Goal: Task Accomplishment & Management: Manage account settings

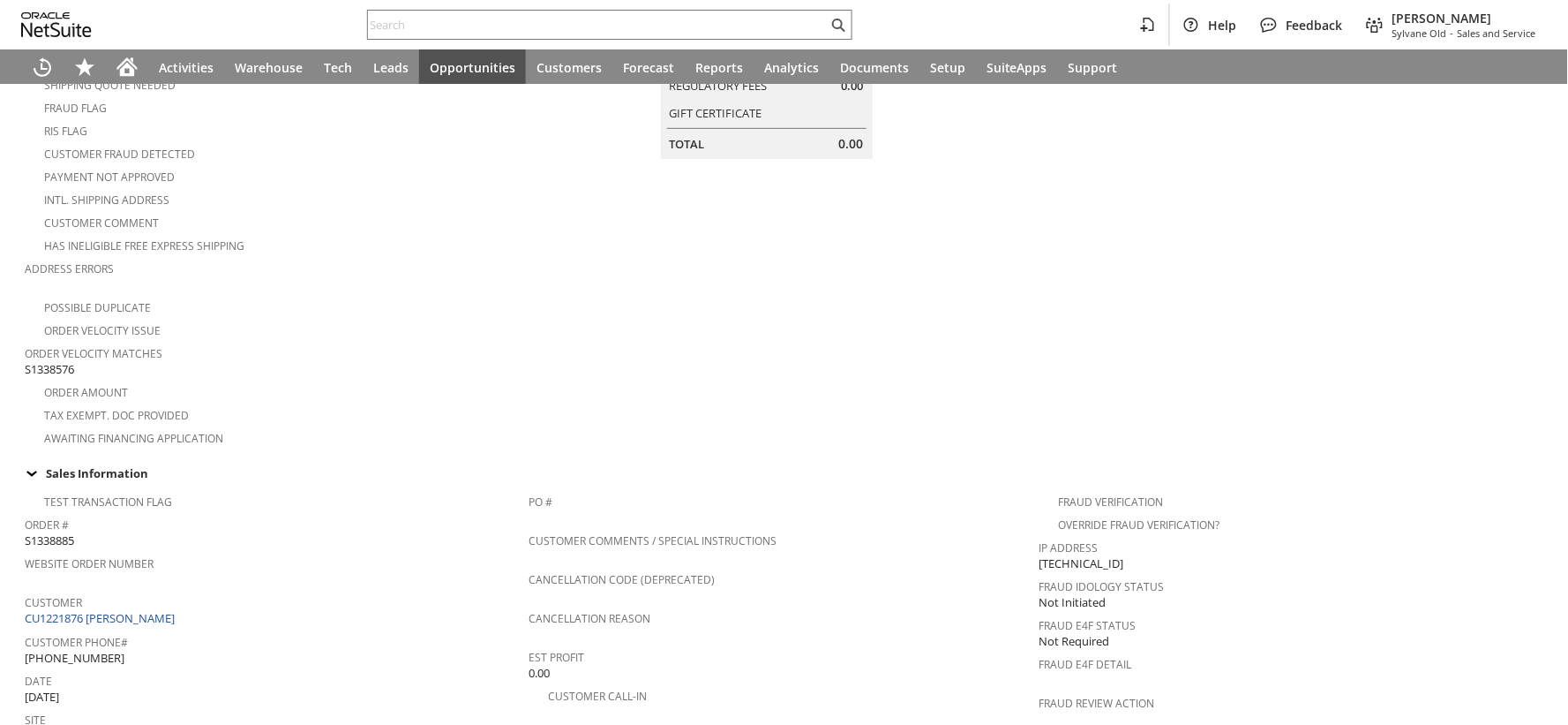
scroll to position [392, 0]
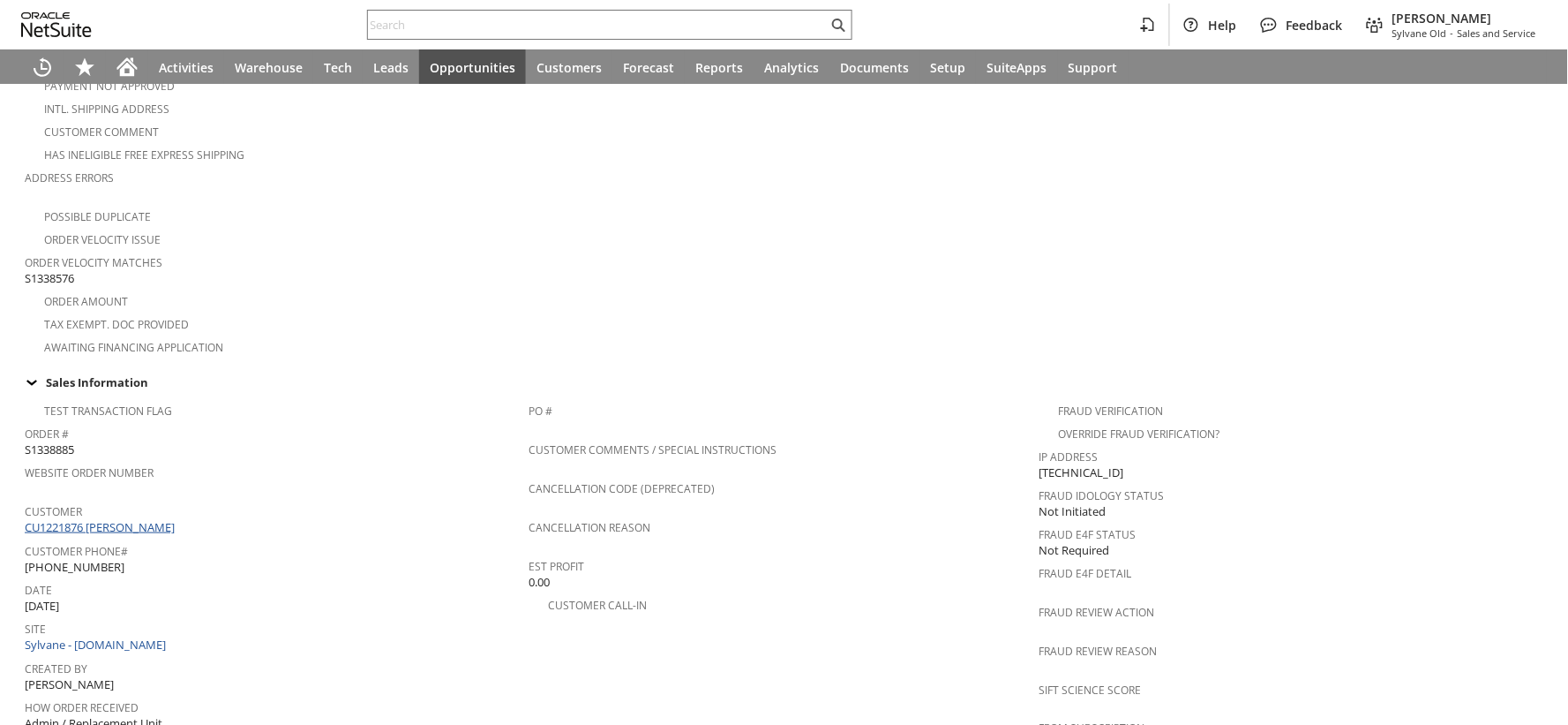
click at [160, 519] on link "CU1221876 [PERSON_NAME]" at bounding box center [102, 527] width 155 height 16
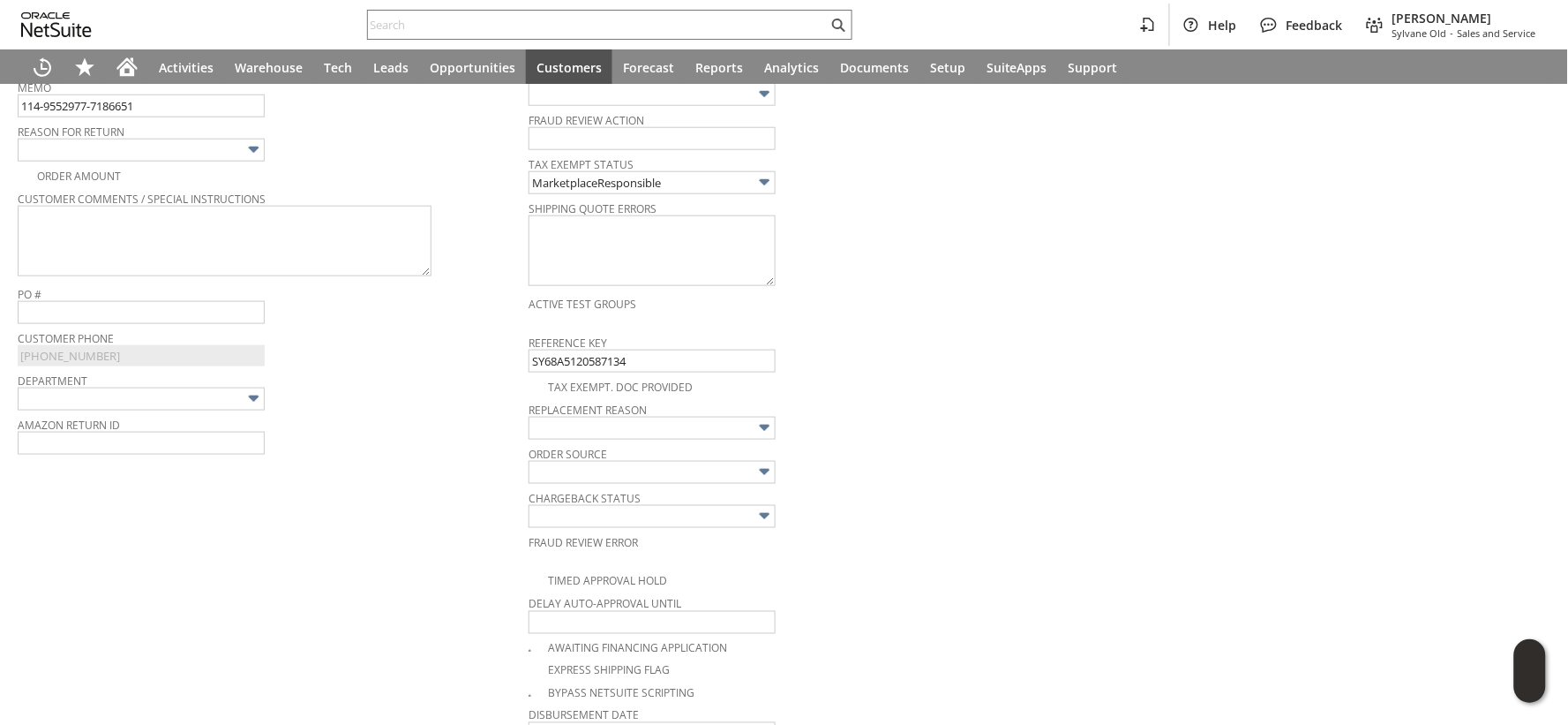
scroll to position [503, 0]
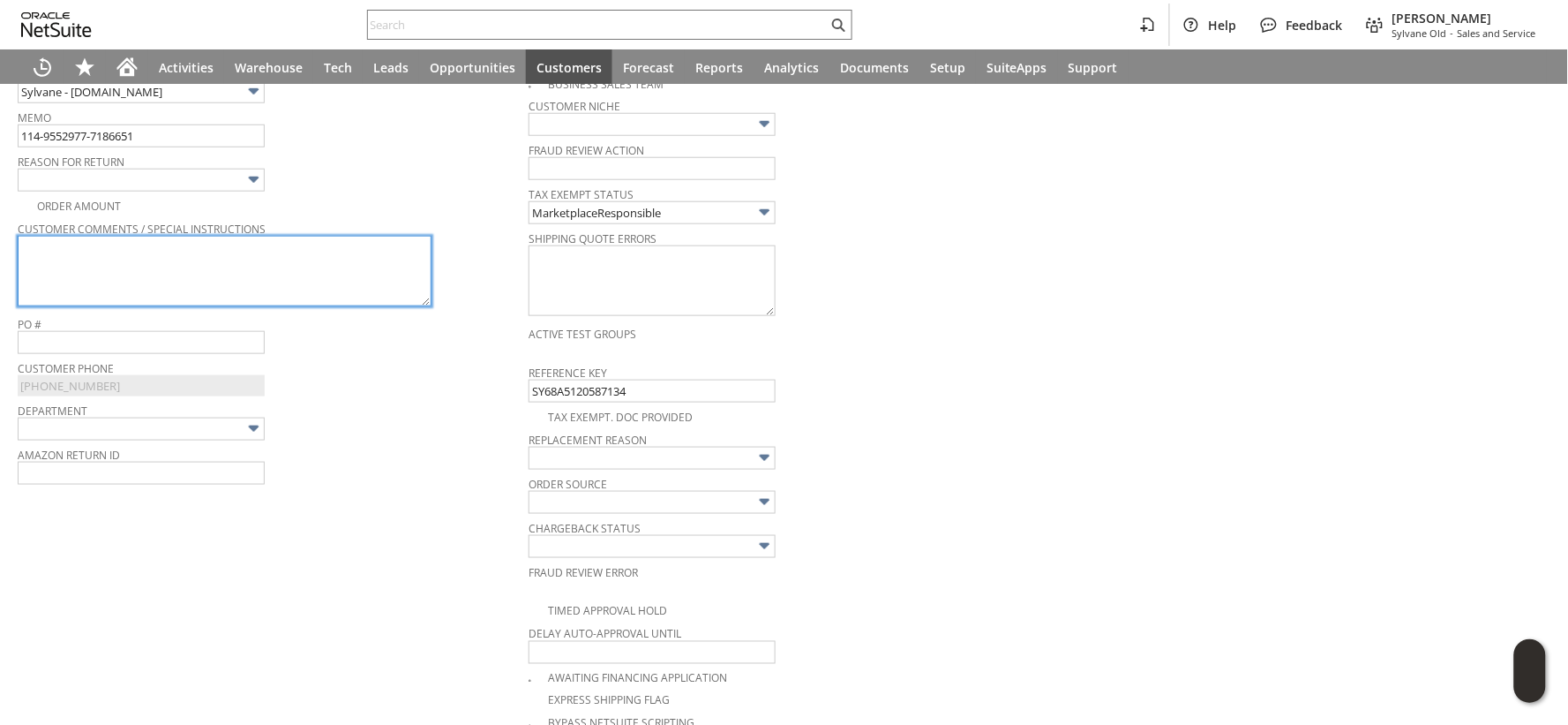
click at [266, 275] on textarea at bounding box center [225, 271] width 414 height 71
paste textarea "No longer needed"
type textarea "No longer needed"
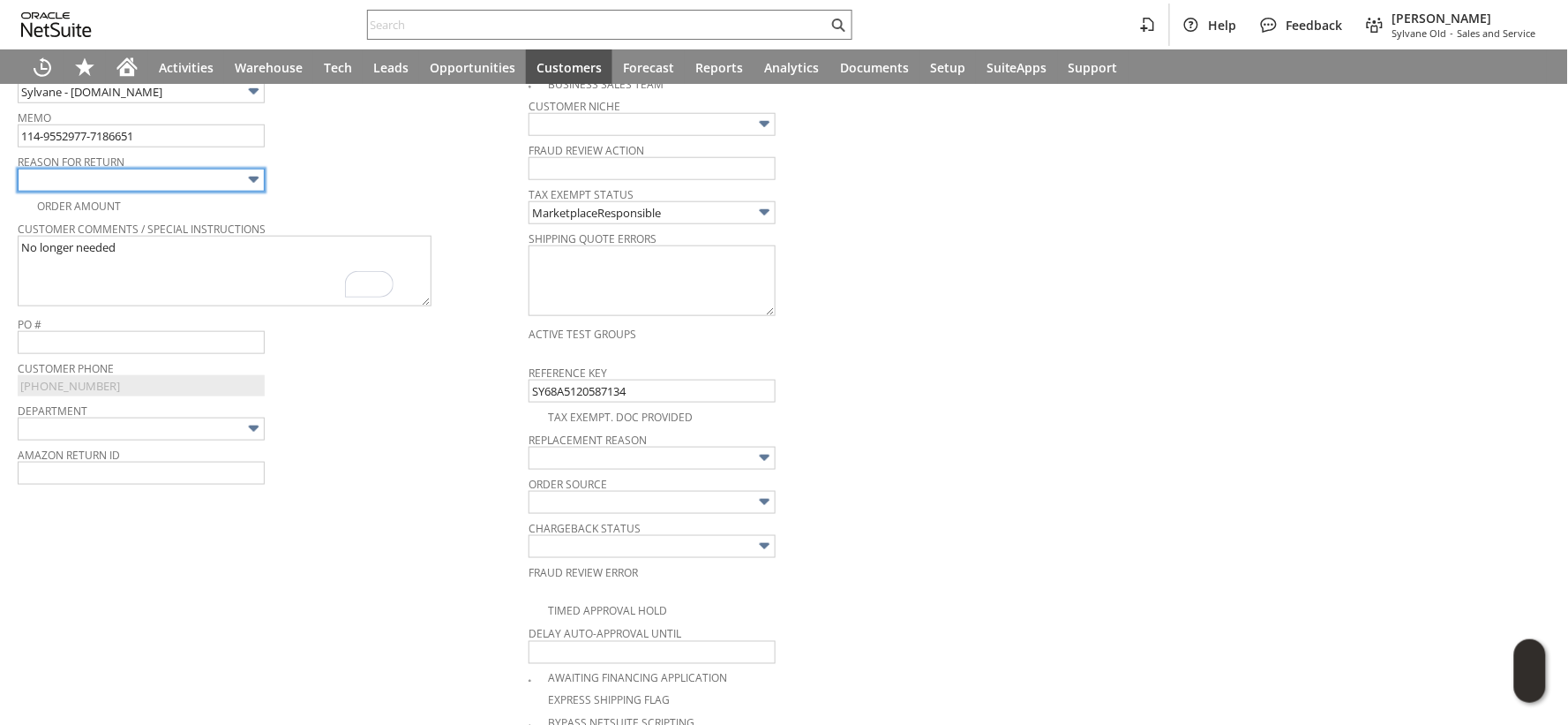
click at [257, 178] on img at bounding box center [254, 180] width 21 height 21
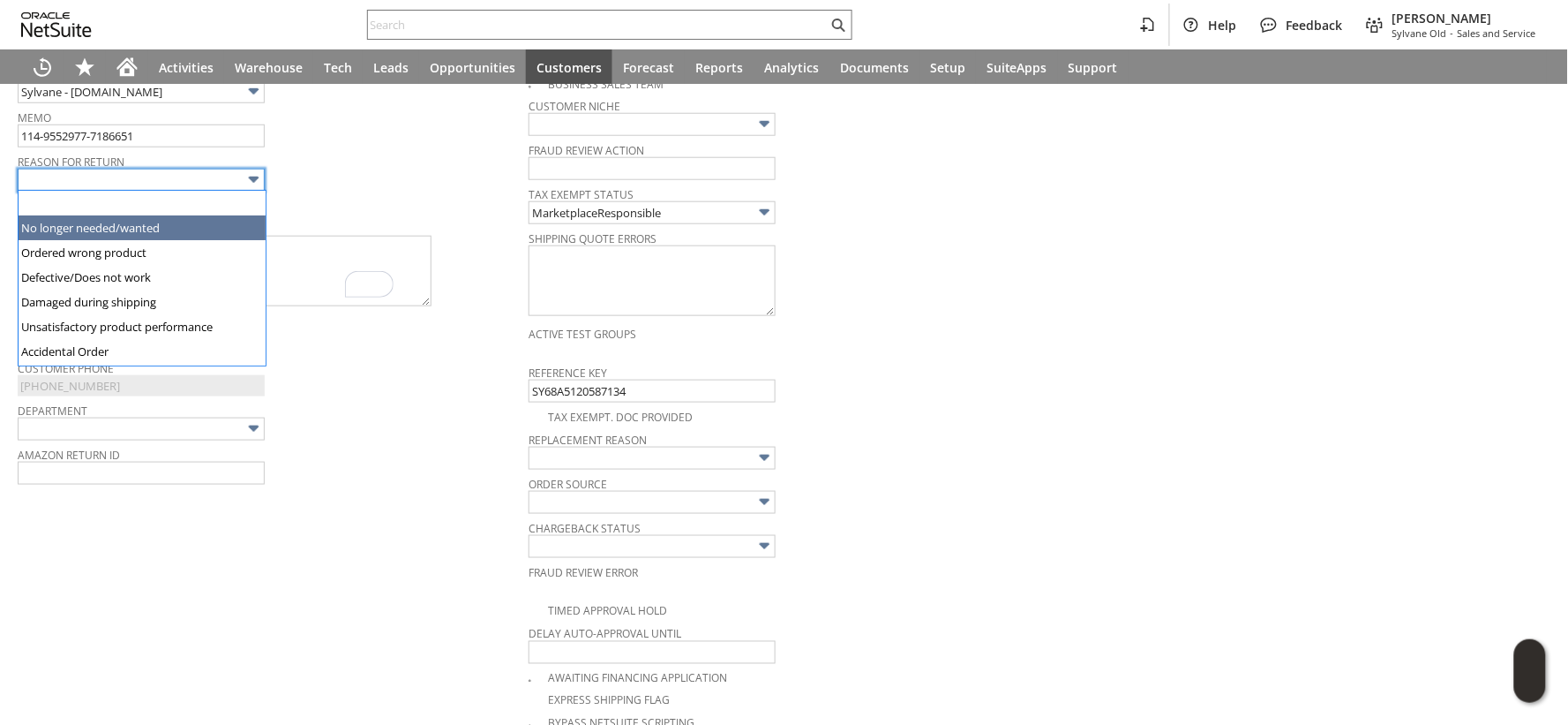
type input "No longer needed/wanted"
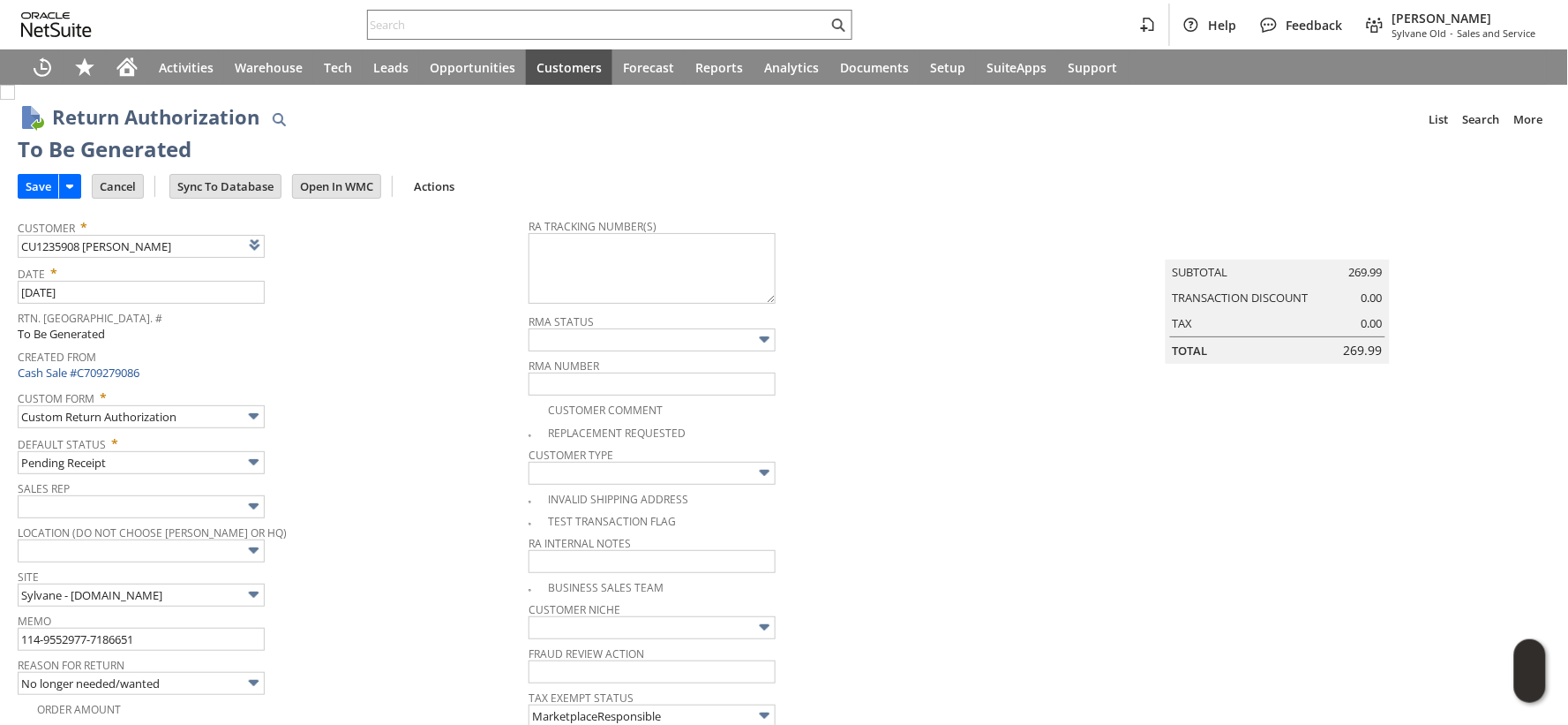
scroll to position [0, 0]
click at [575, 251] on textarea at bounding box center [652, 268] width 247 height 71
paste textarea "1ZR0960D9090088115"
type textarea "1ZR0960D9090088115"
click at [32, 192] on input "Save" at bounding box center [39, 186] width 40 height 23
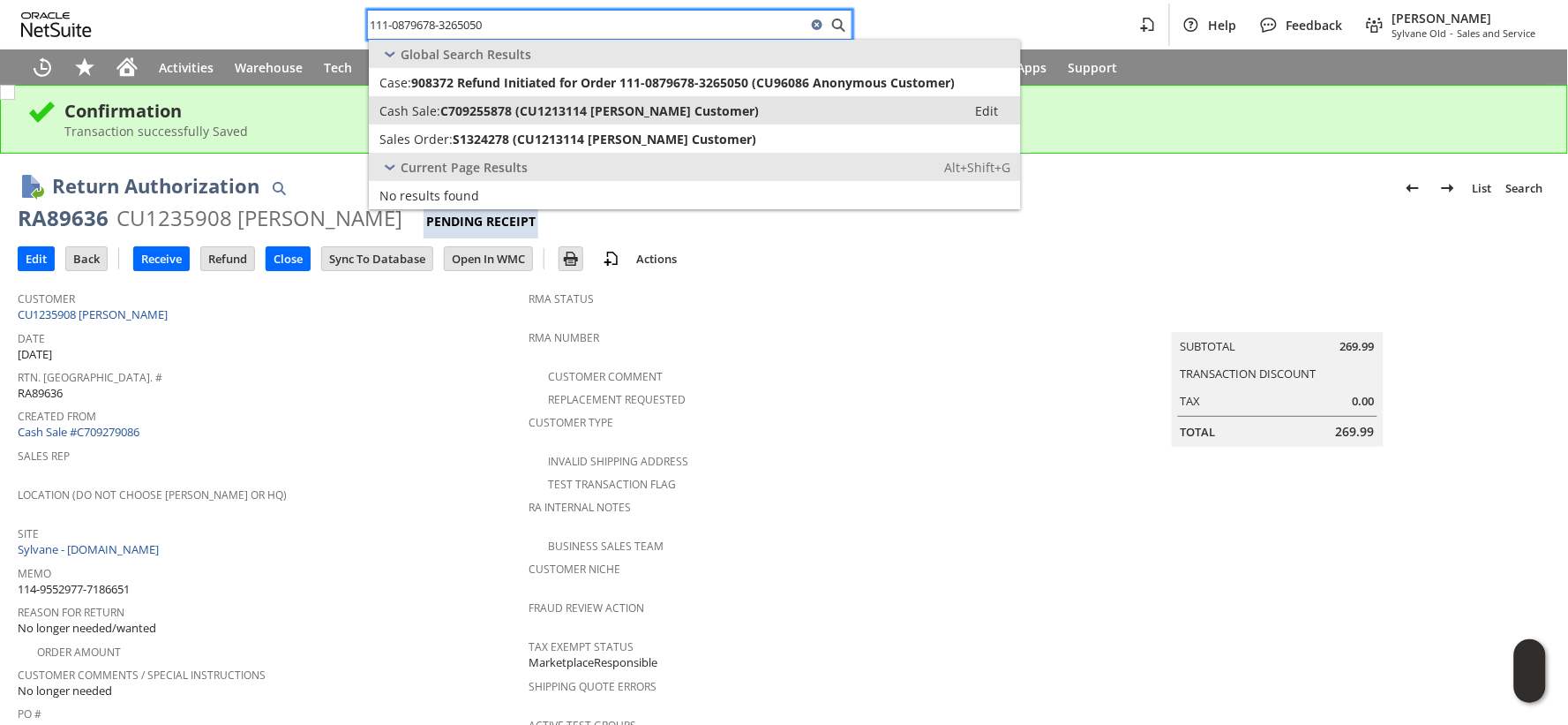
type input "111-0879678-3265050"
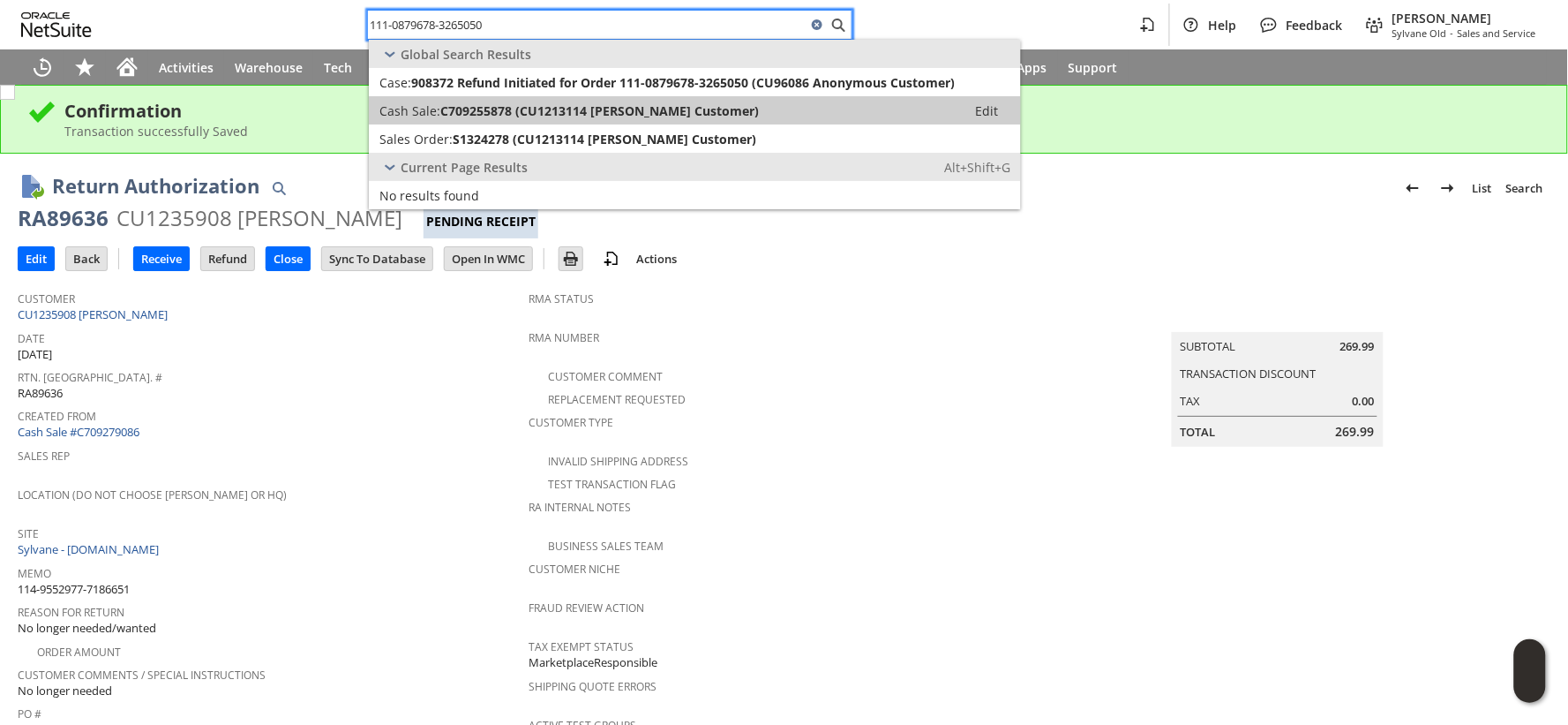
click at [438, 110] on span "Cash Sale:" at bounding box center [409, 111] width 61 height 17
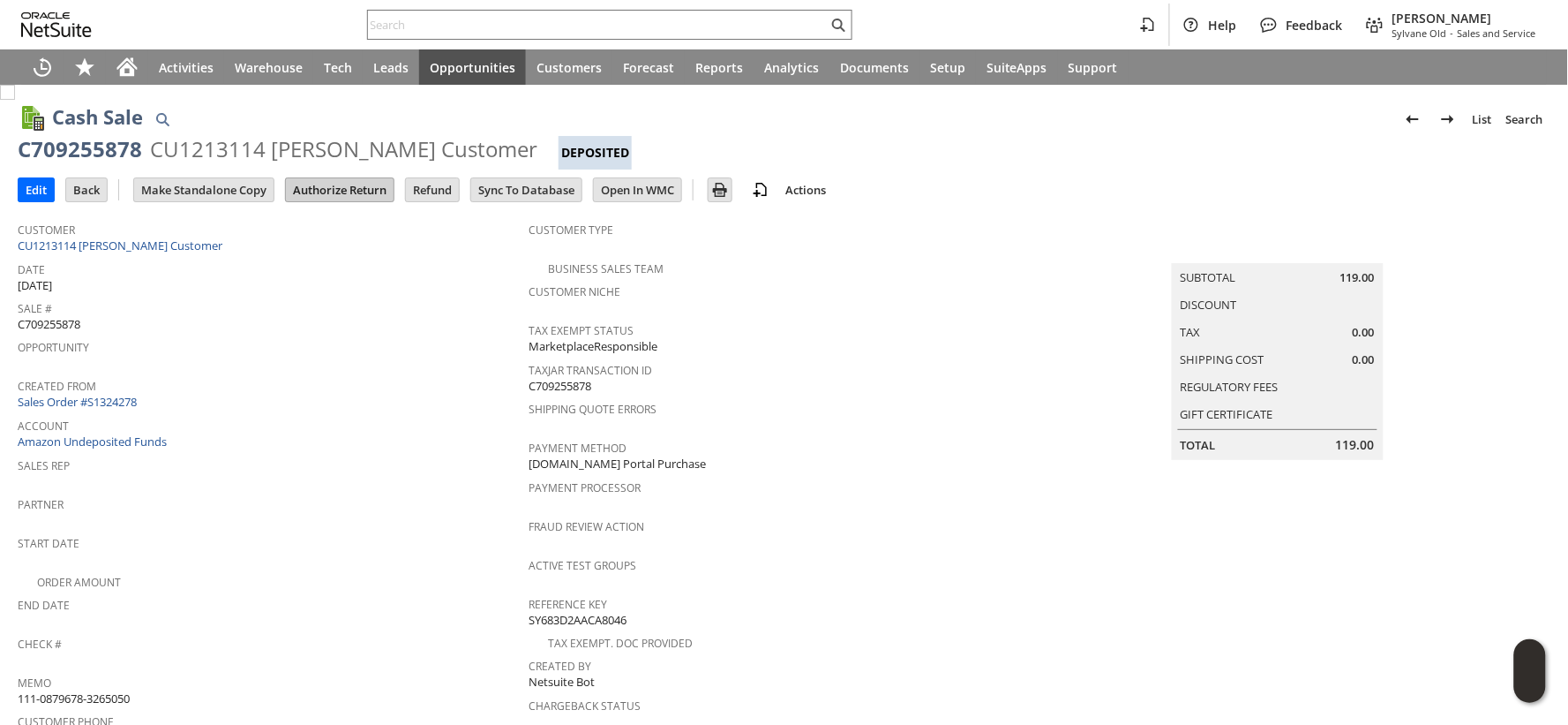
click at [363, 193] on input "Authorize Return" at bounding box center [340, 190] width 108 height 23
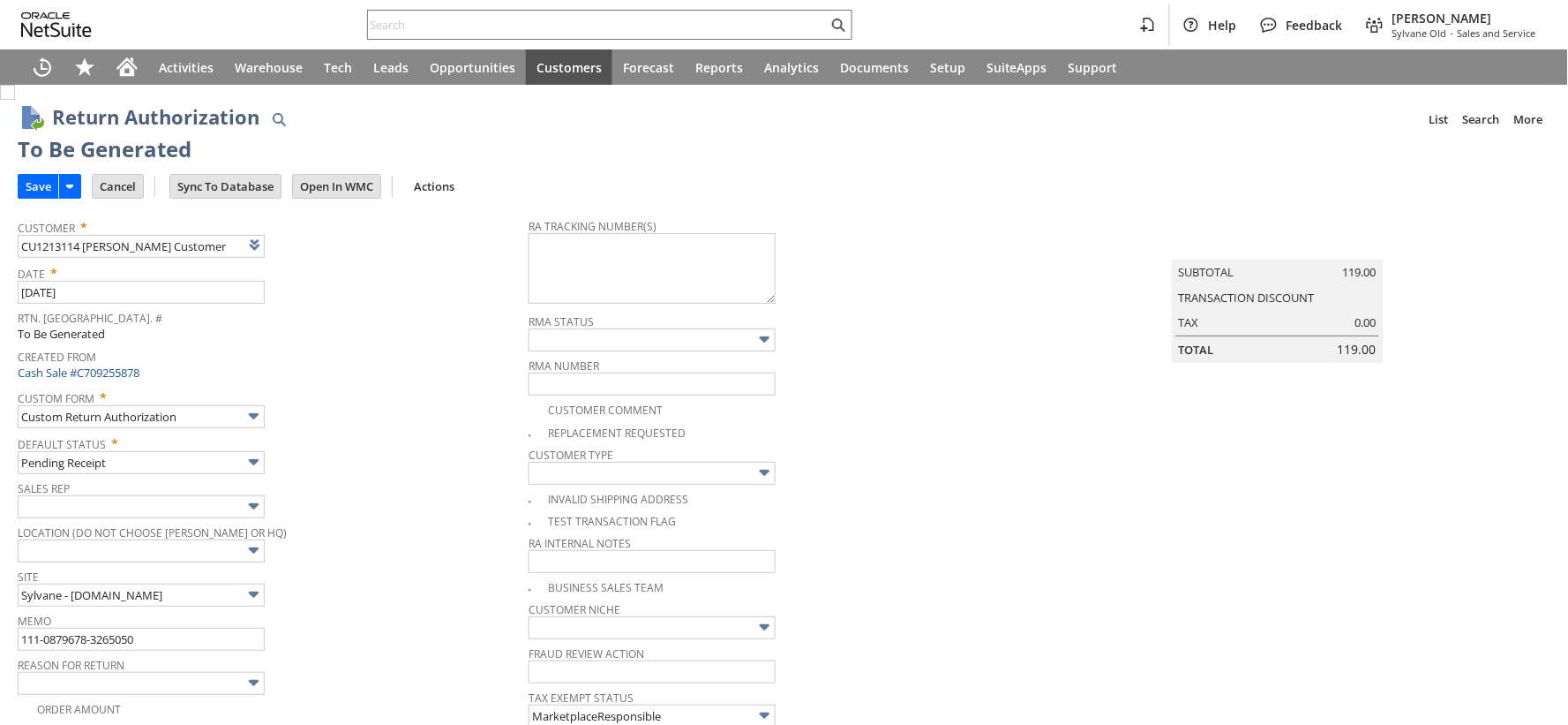
type input "Add"
type input "Copy Previous"
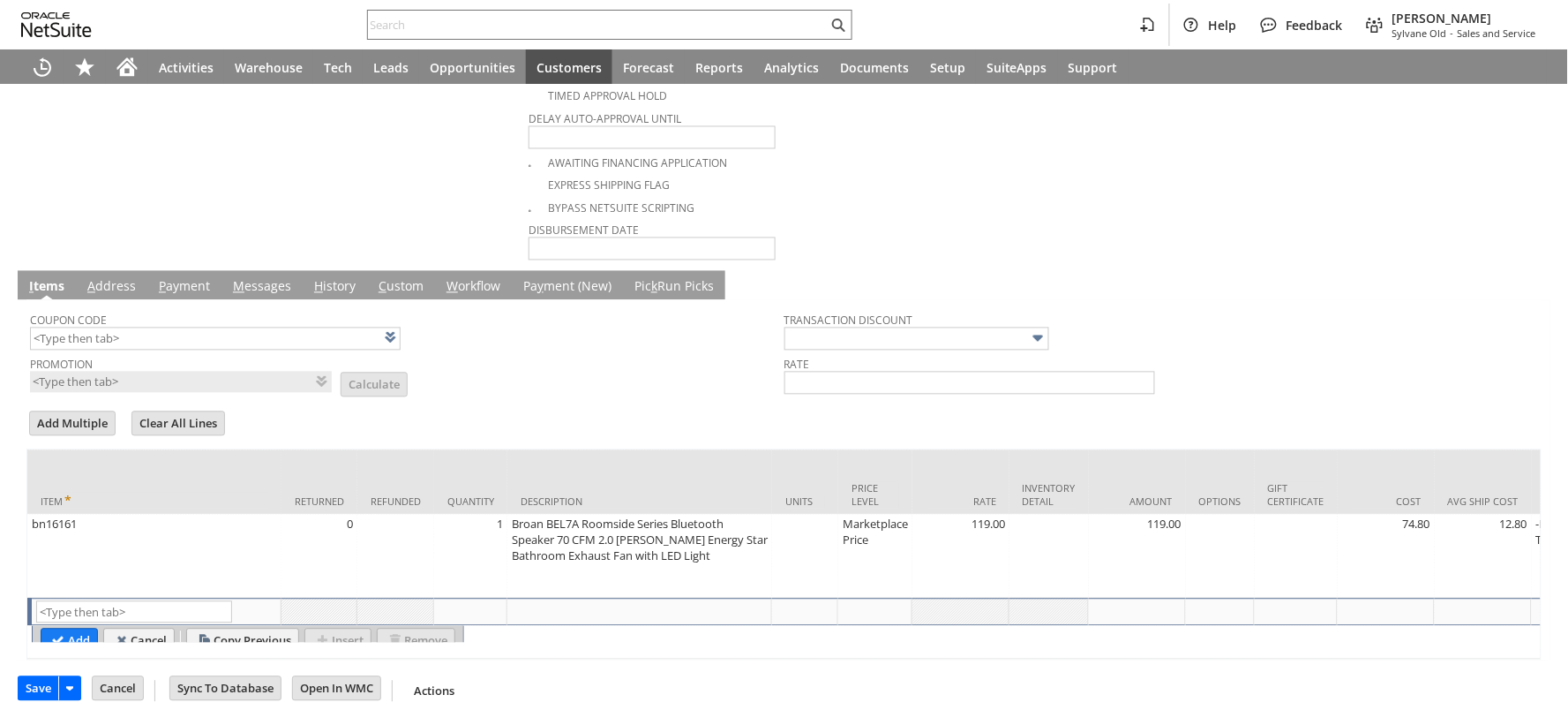
click at [115, 686] on input "Cancel" at bounding box center [117, 688] width 50 height 23
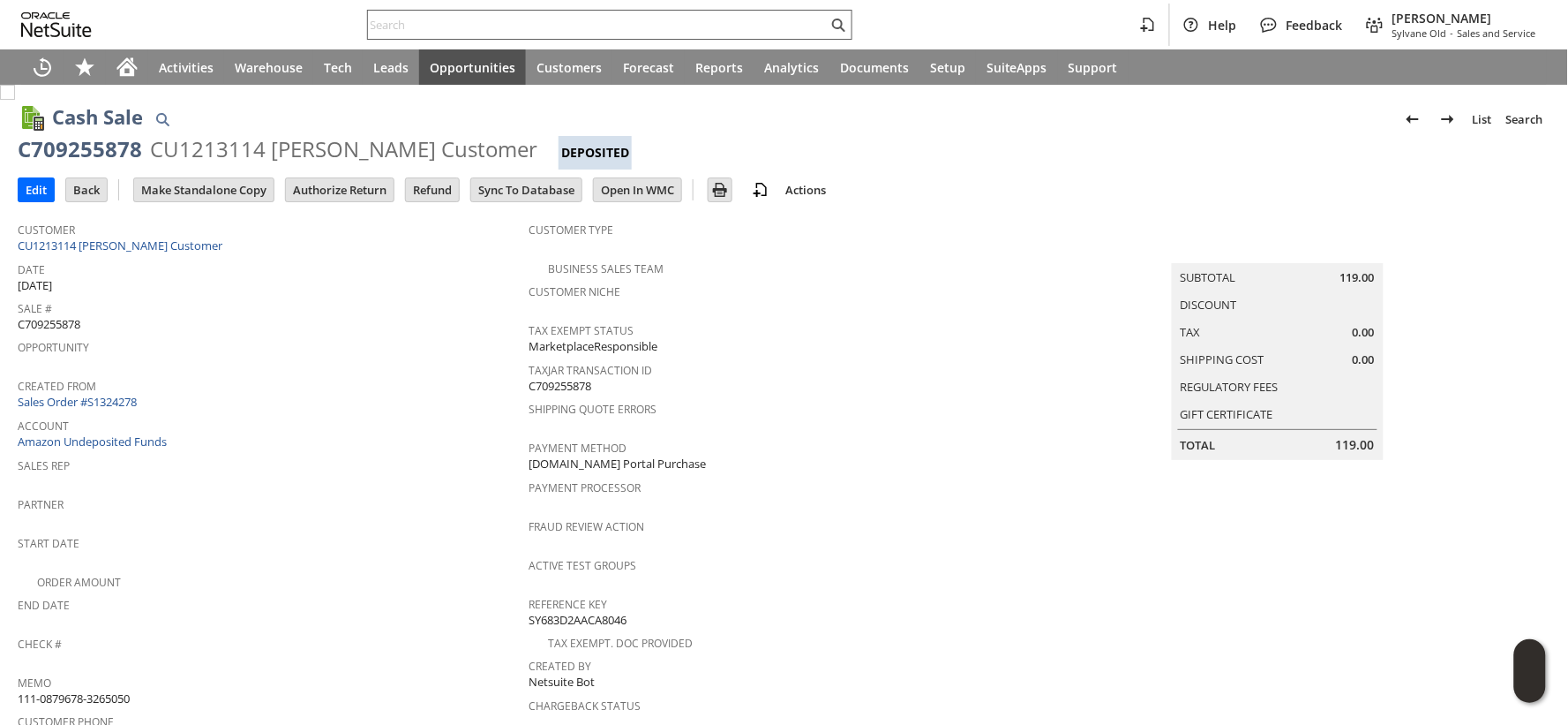
click at [464, 21] on input "text" at bounding box center [597, 25] width 459 height 21
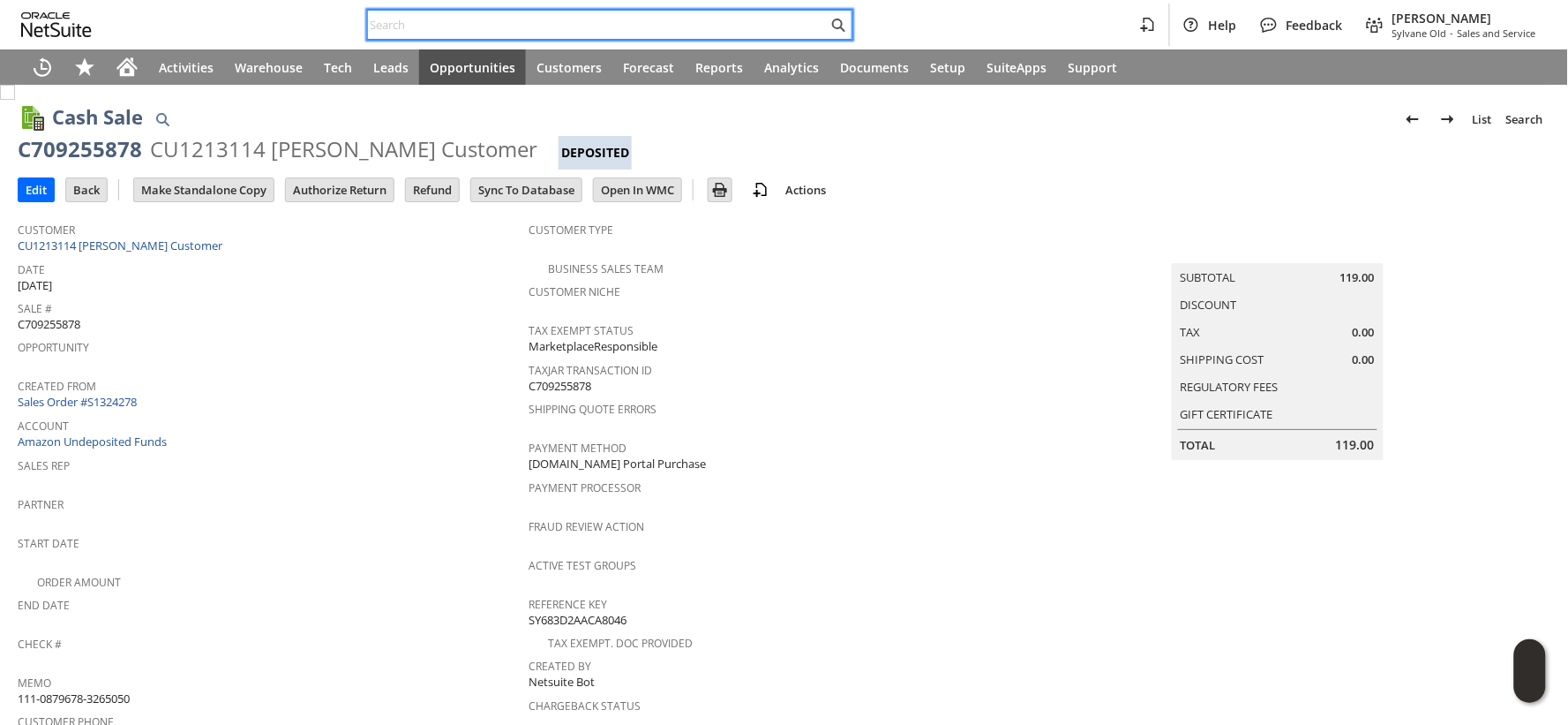
paste input "114-1750170-7067462"
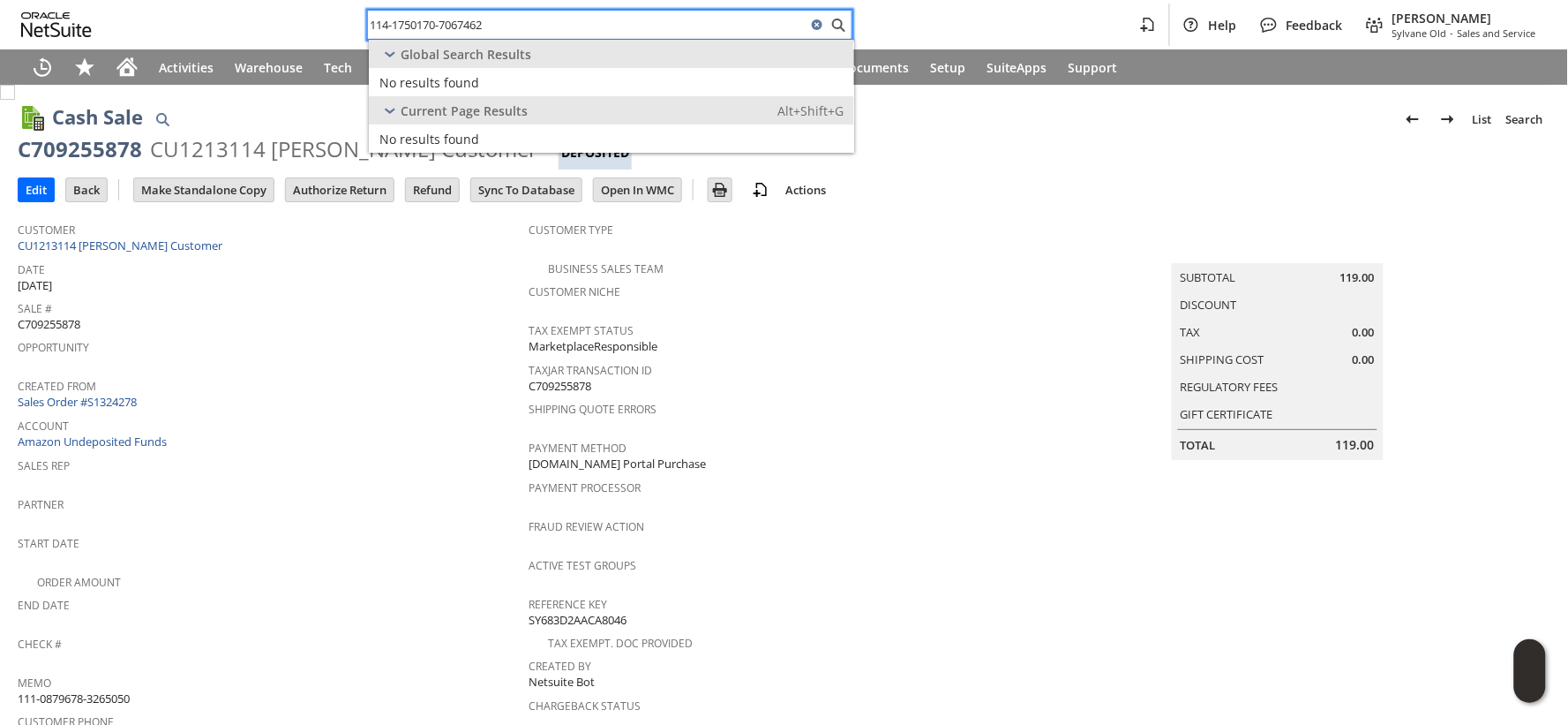
click at [509, 28] on input "114-1750170-7067462" at bounding box center [587, 25] width 439 height 21
paste input "3252038-6841004"
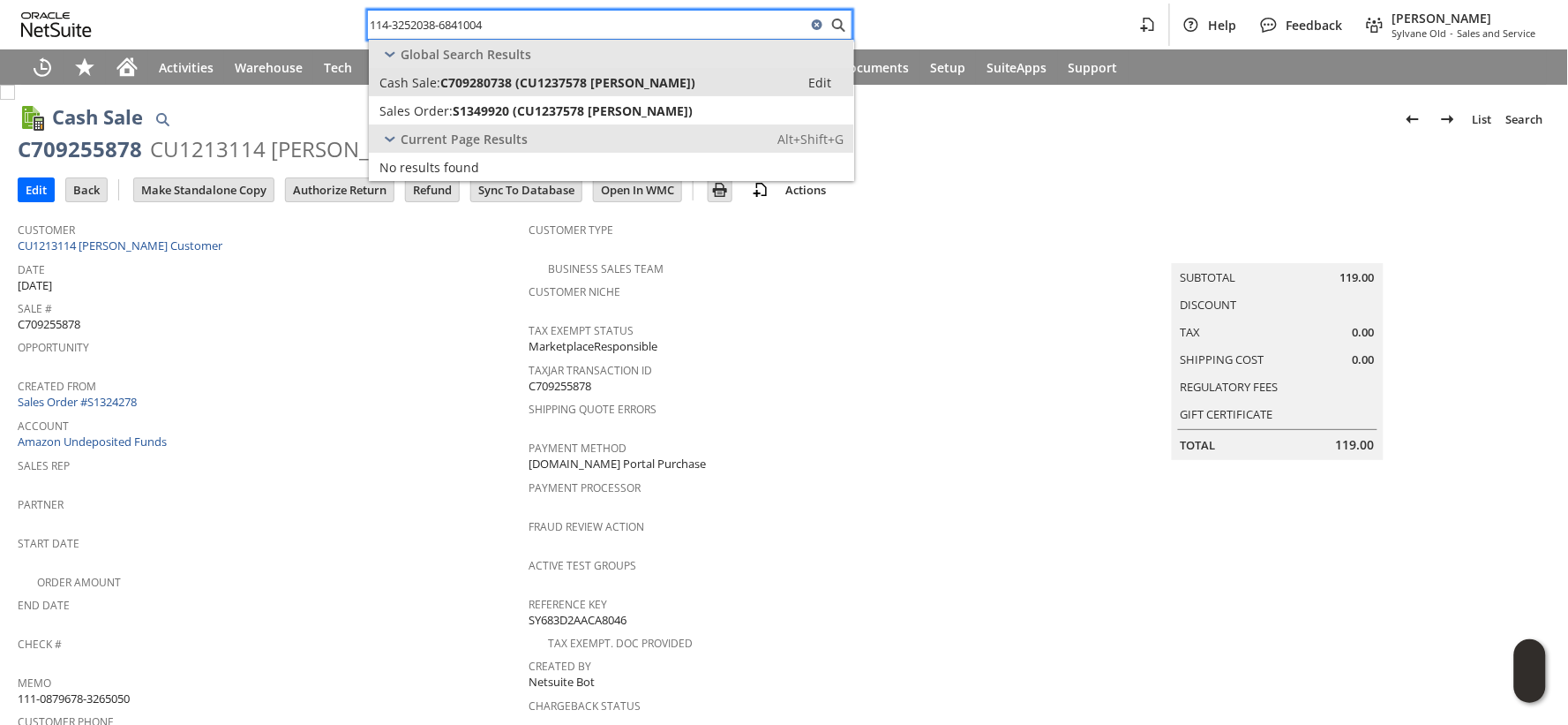
type input "114-3252038-6841004"
click at [489, 81] on span "C709280738 (CU1237578 Ruth Customer)" at bounding box center [568, 83] width 255 height 17
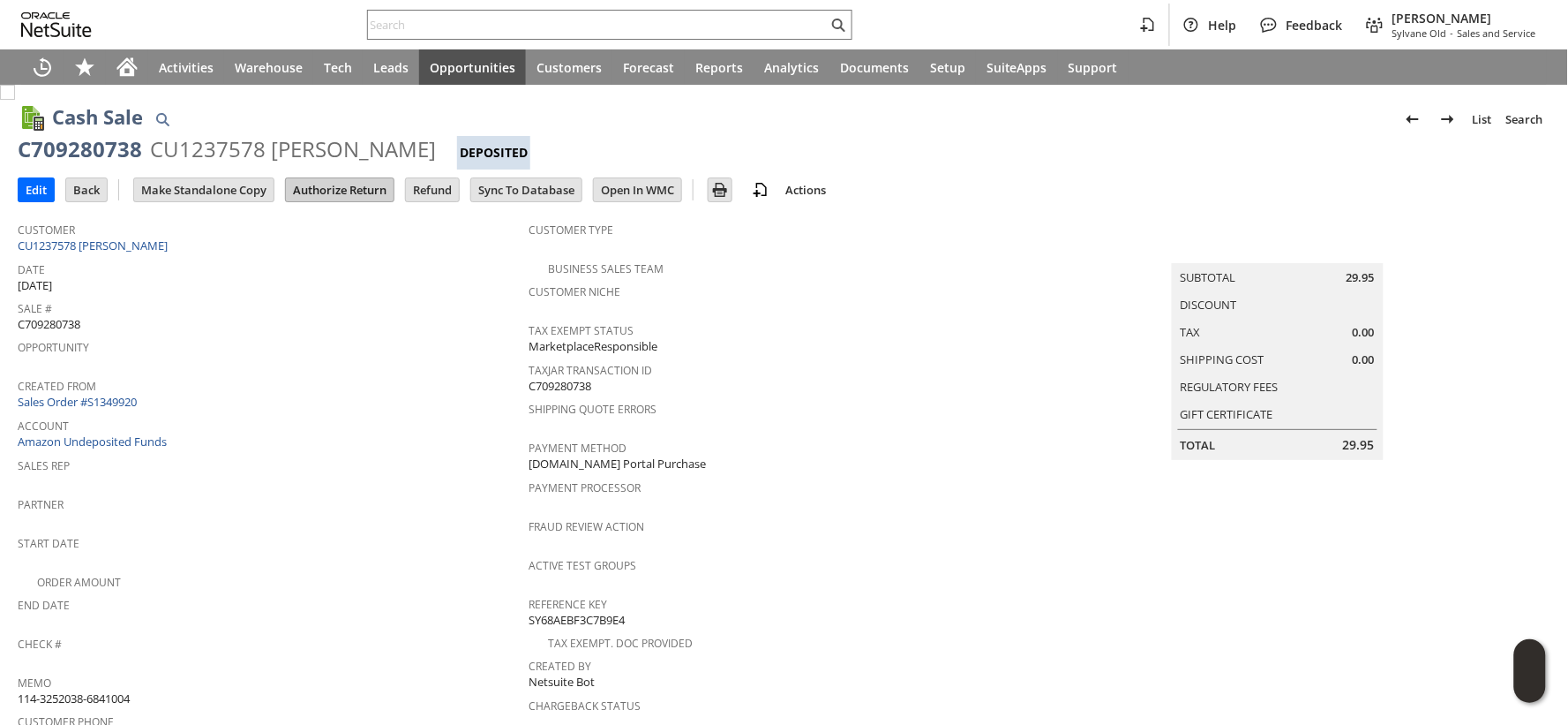
click at [366, 192] on input "Authorize Return" at bounding box center [340, 190] width 108 height 23
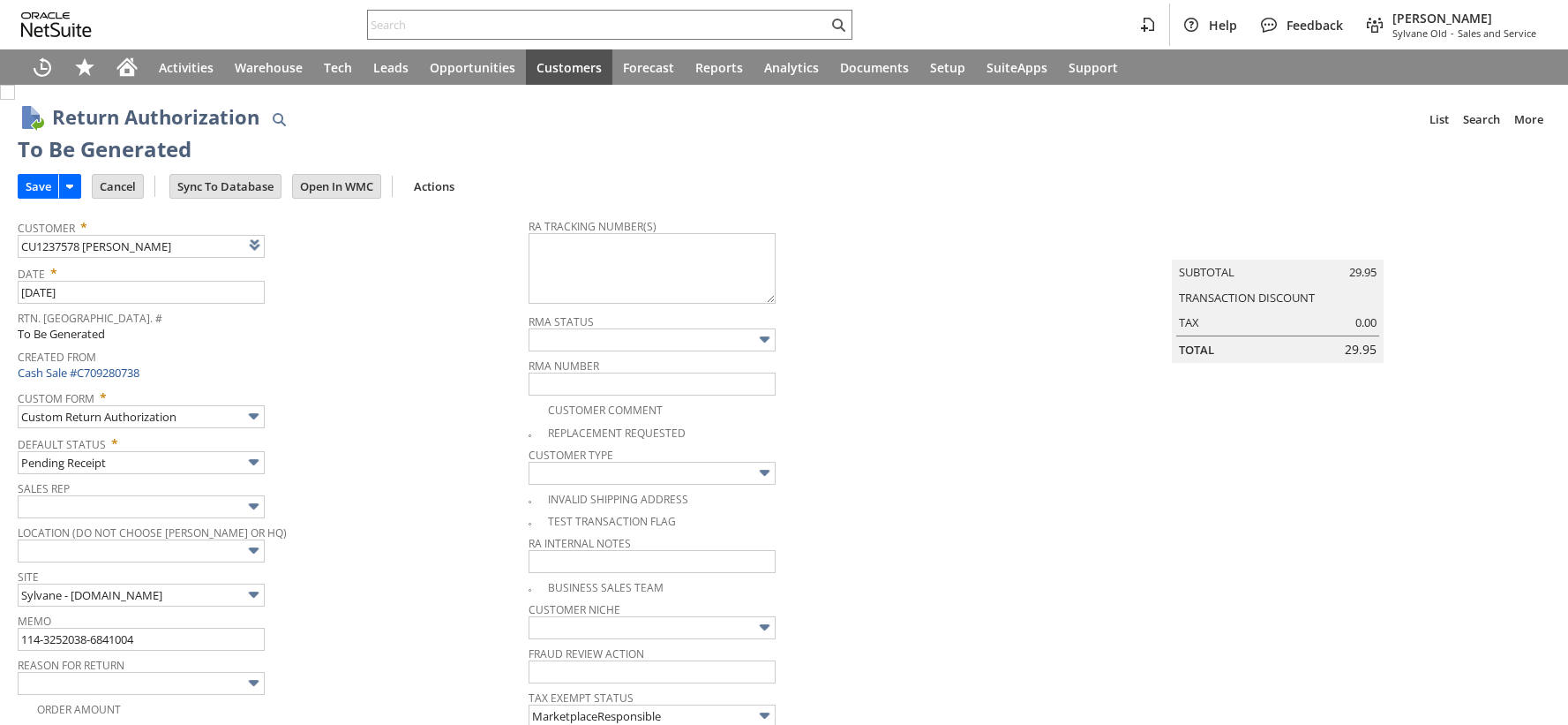
type input "Add"
type input "Copy Previous"
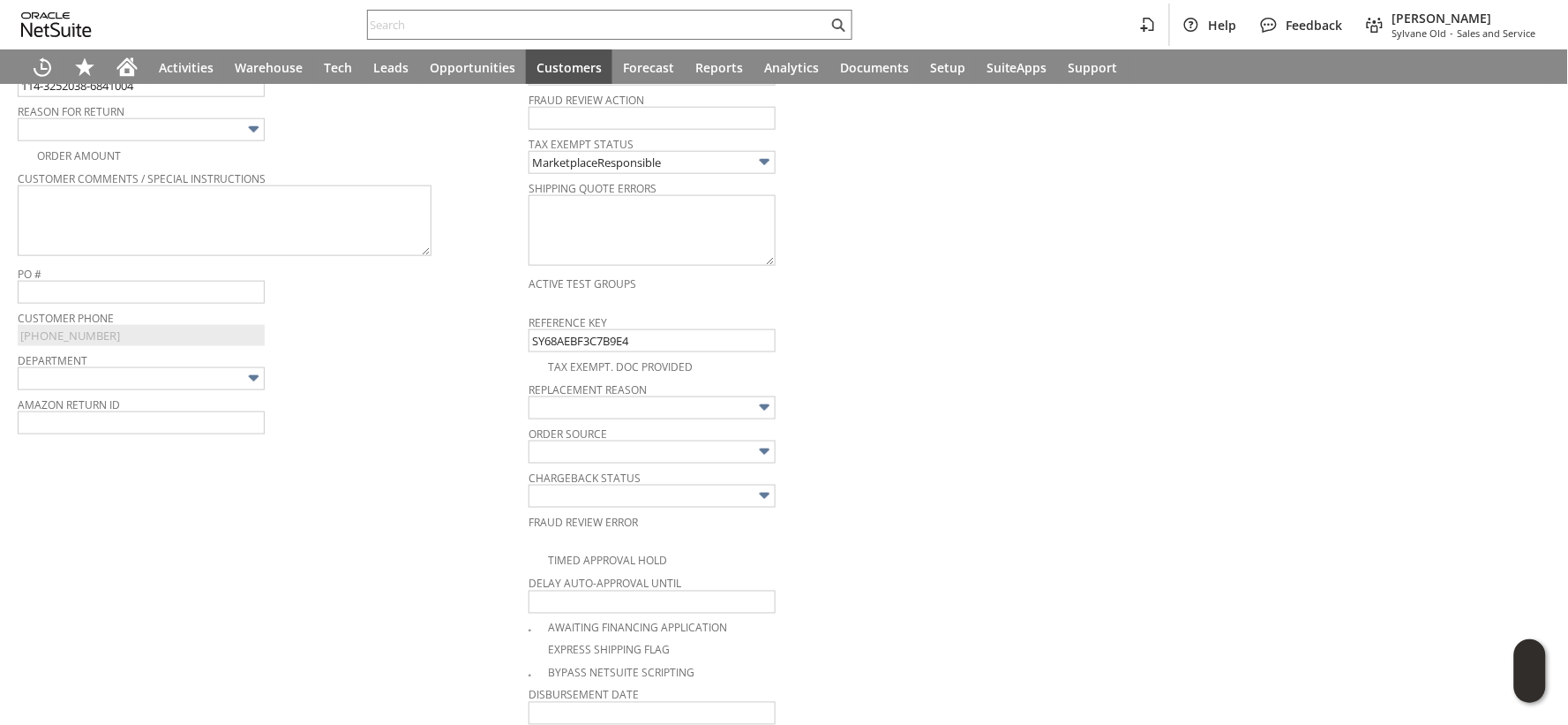
scroll to position [534, 0]
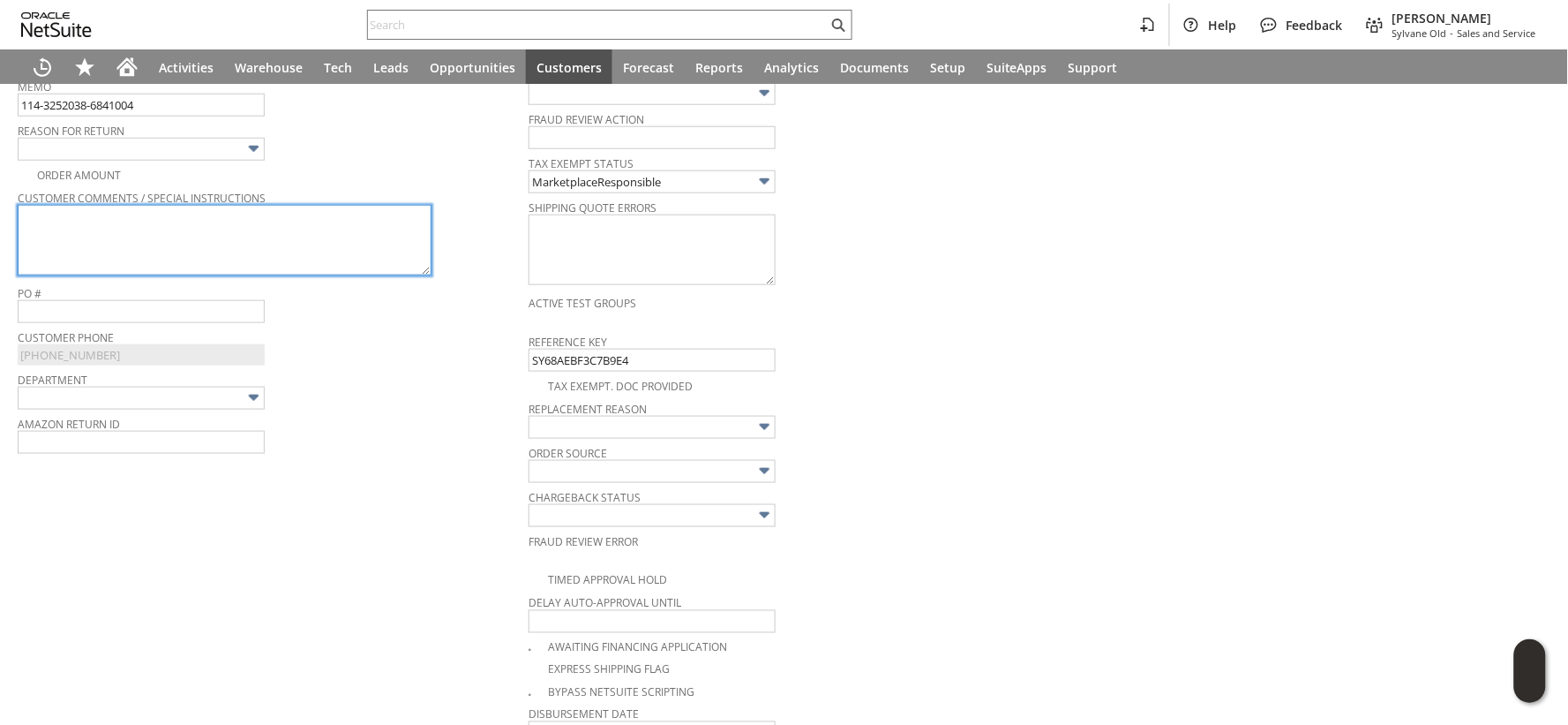
click at [296, 248] on textarea at bounding box center [225, 240] width 414 height 71
paste textarea "Didn’t fit"
type textarea "Didn’t fit"
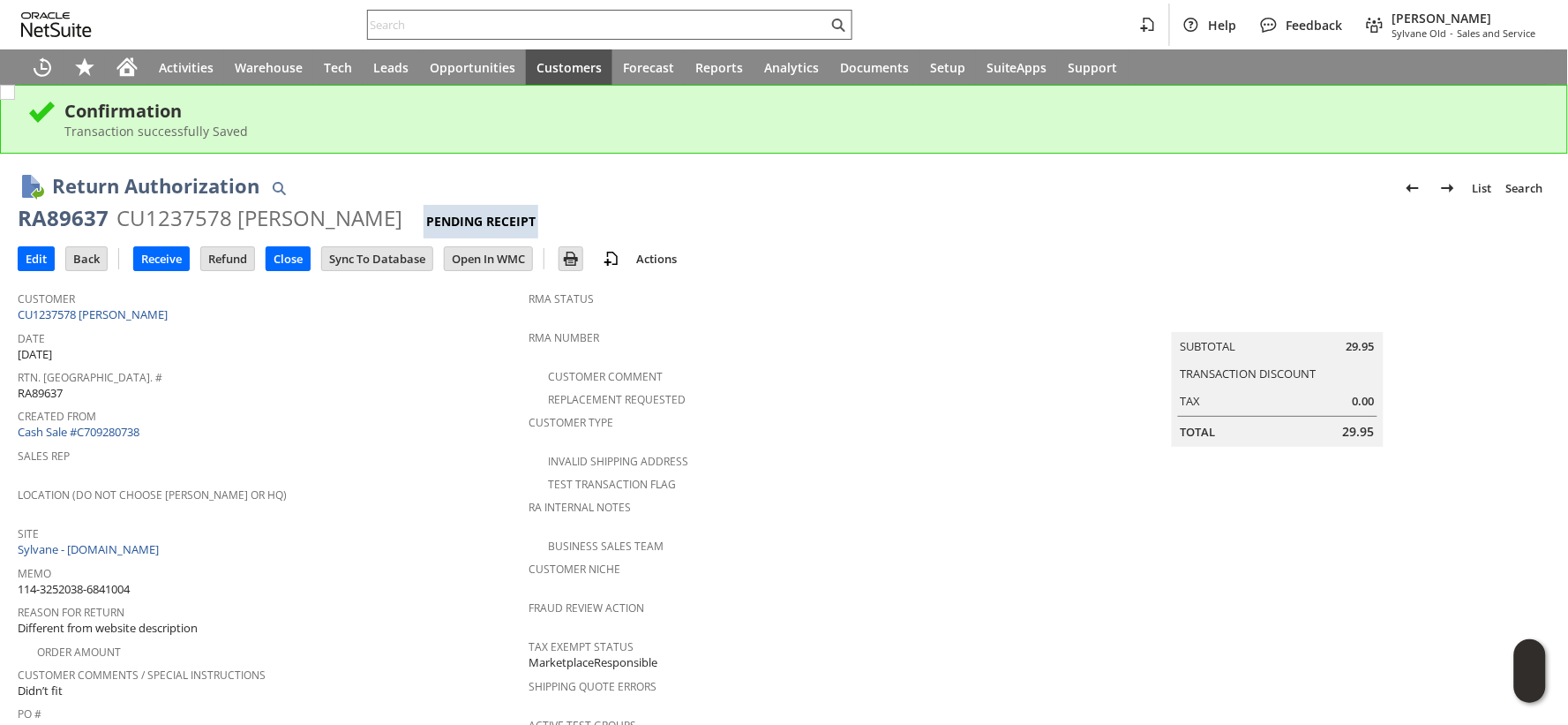
click at [397, 30] on input "text" at bounding box center [597, 25] width 459 height 21
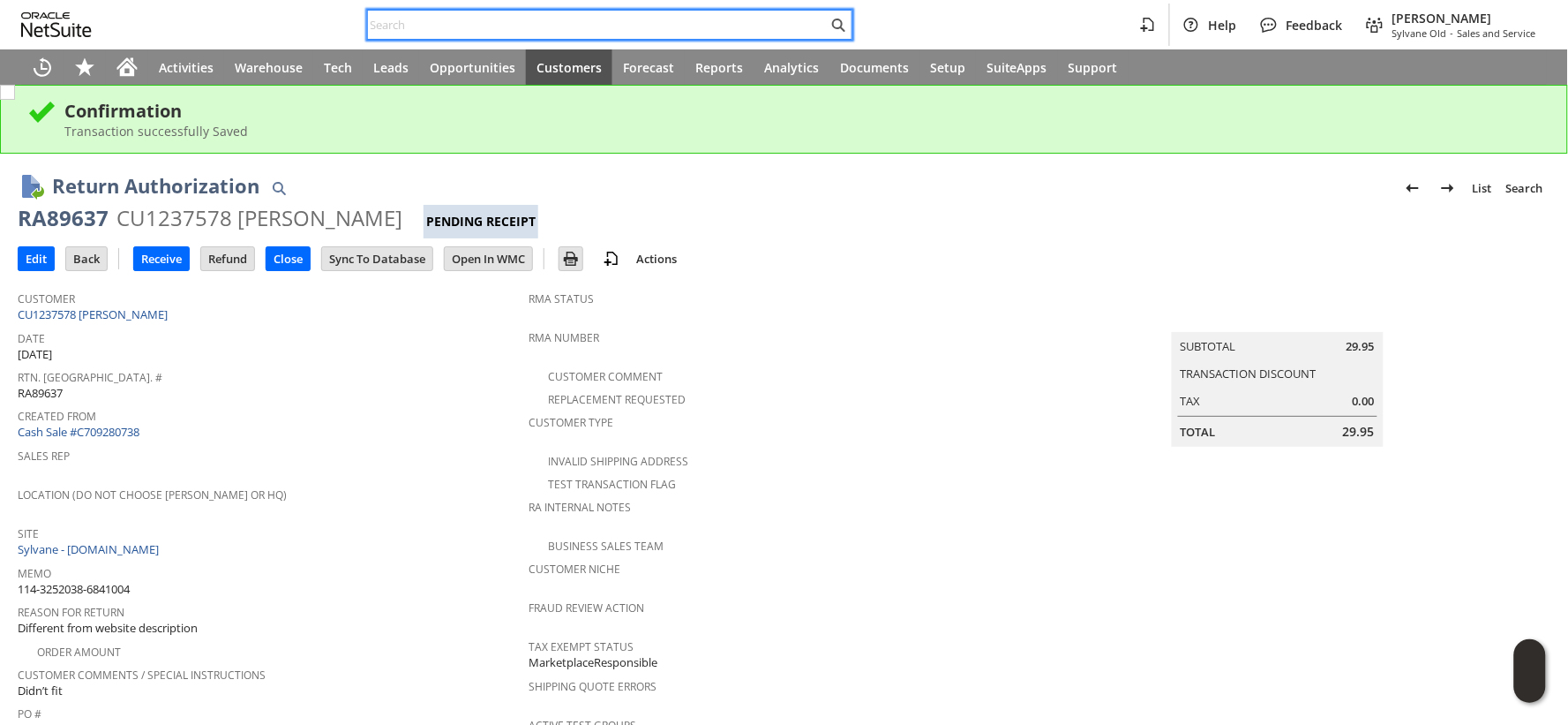
paste input "111-3803568-4283454"
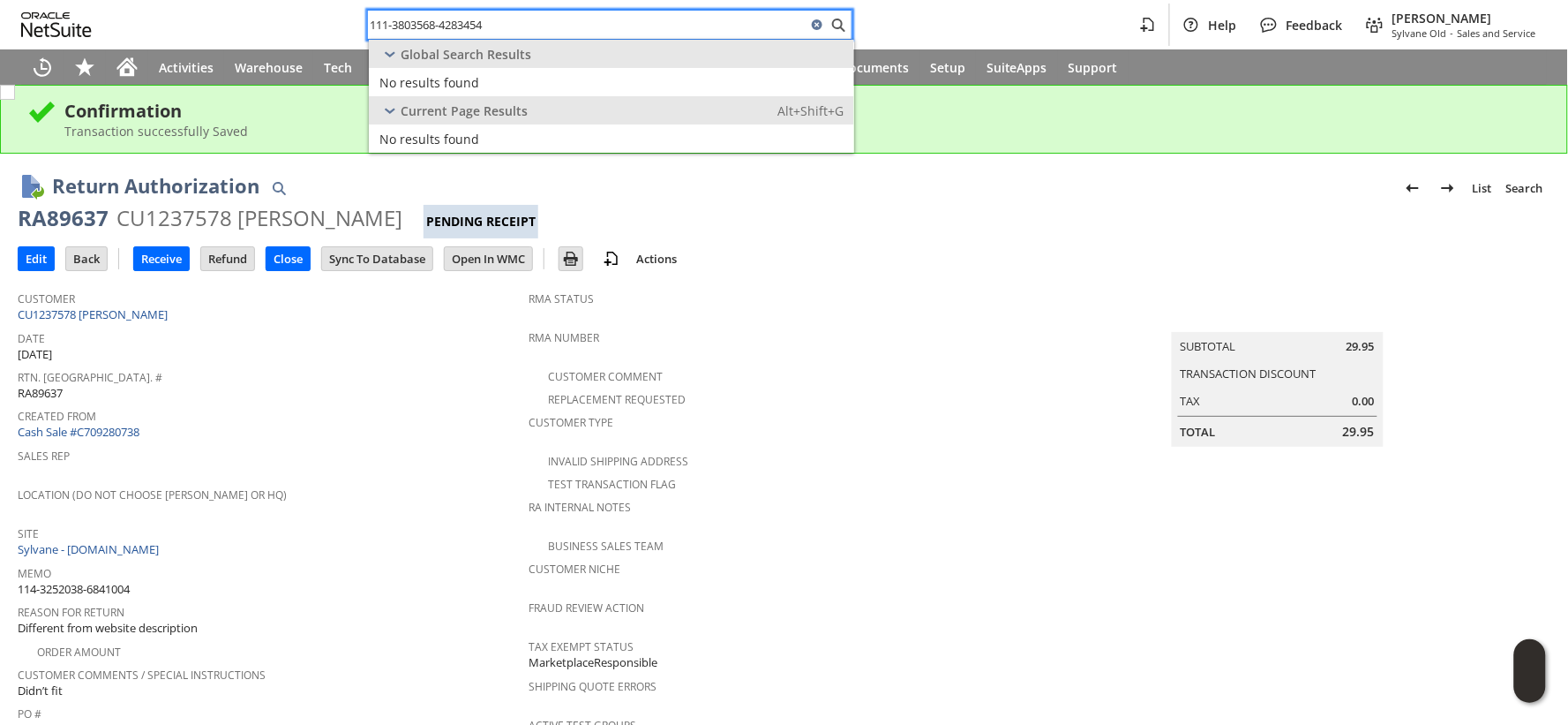
click at [539, 22] on input "111-3803568-4283454" at bounding box center [587, 25] width 439 height 21
paste input "2-9125780-2866637"
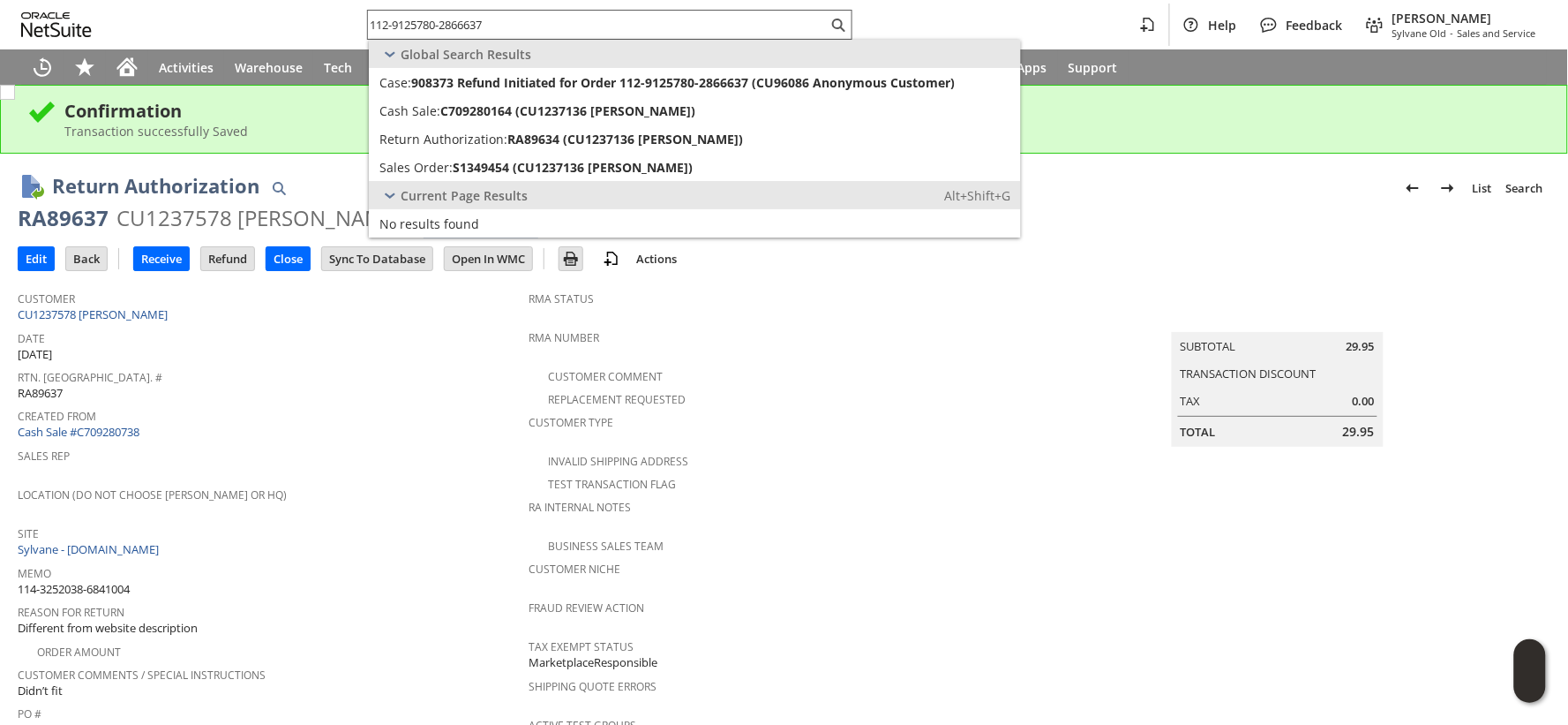
click at [567, 22] on input "112-9125780-2866637" at bounding box center [597, 25] width 459 height 21
click at [567, 22] on input "112-9125780-2866637" at bounding box center [587, 25] width 439 height 21
paste input "3-6781745-0561006"
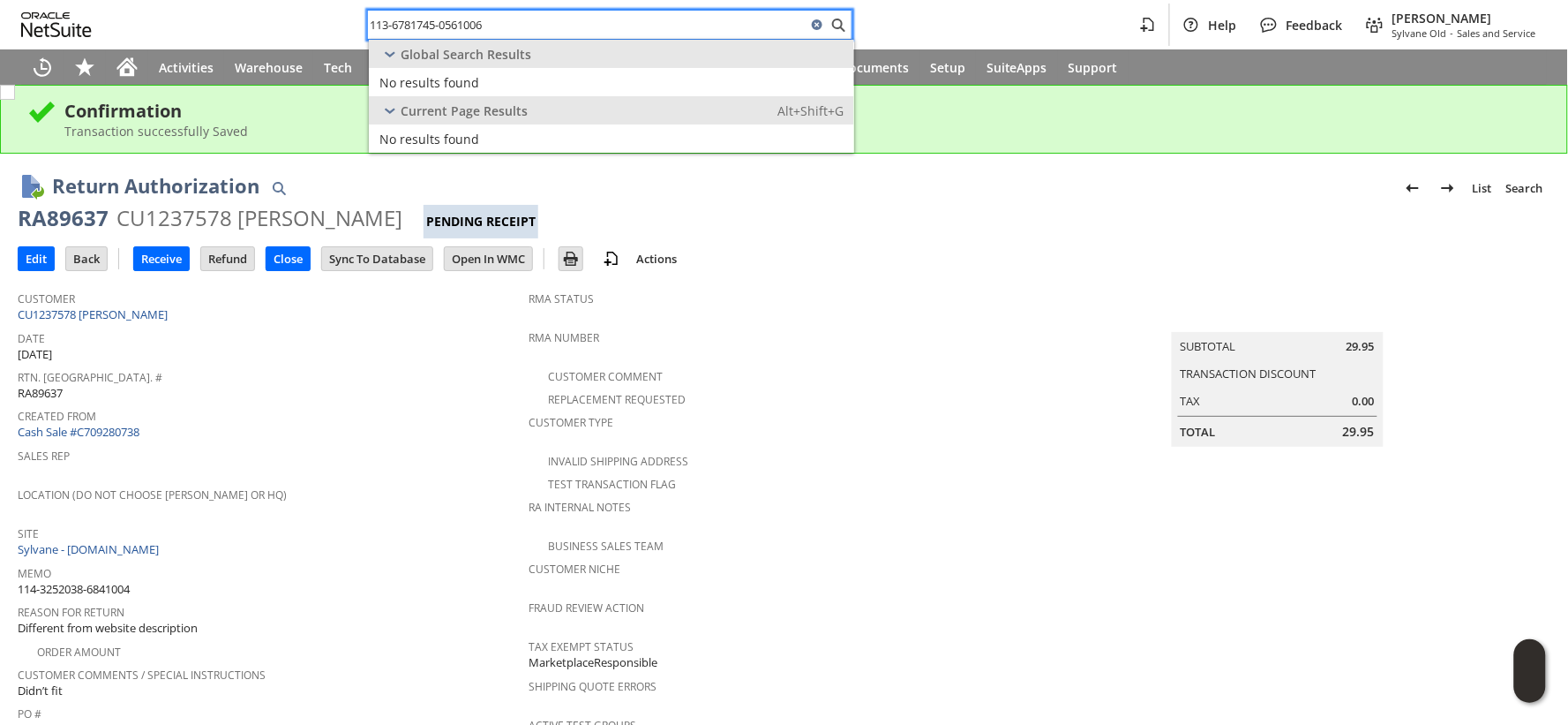
click at [523, 28] on input "113-6781745-0561006" at bounding box center [587, 25] width 439 height 21
paste input "29024697850448"
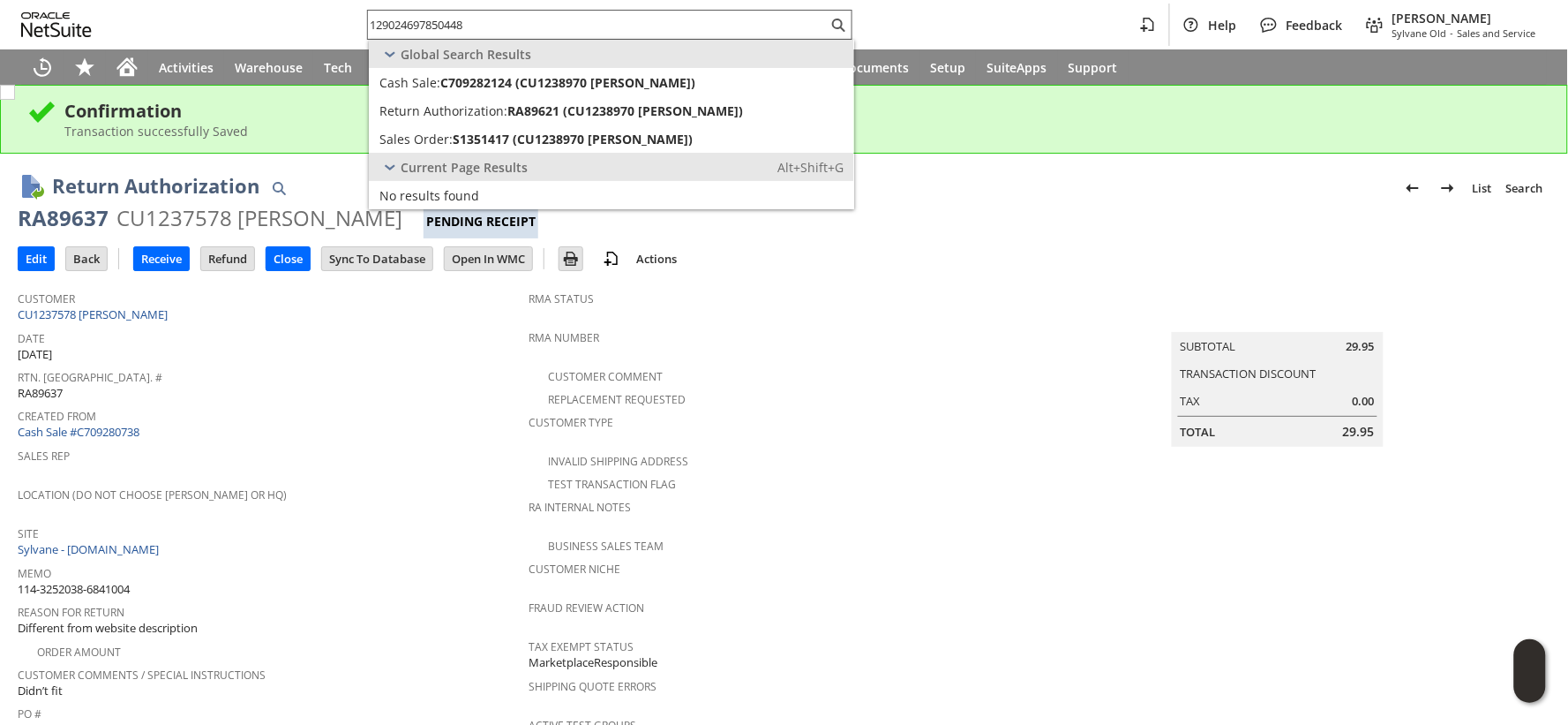
click at [397, 26] on input "129024697850448" at bounding box center [597, 25] width 459 height 21
click at [397, 26] on input "129024697850448" at bounding box center [587, 25] width 439 height 21
paste input "5233663202"
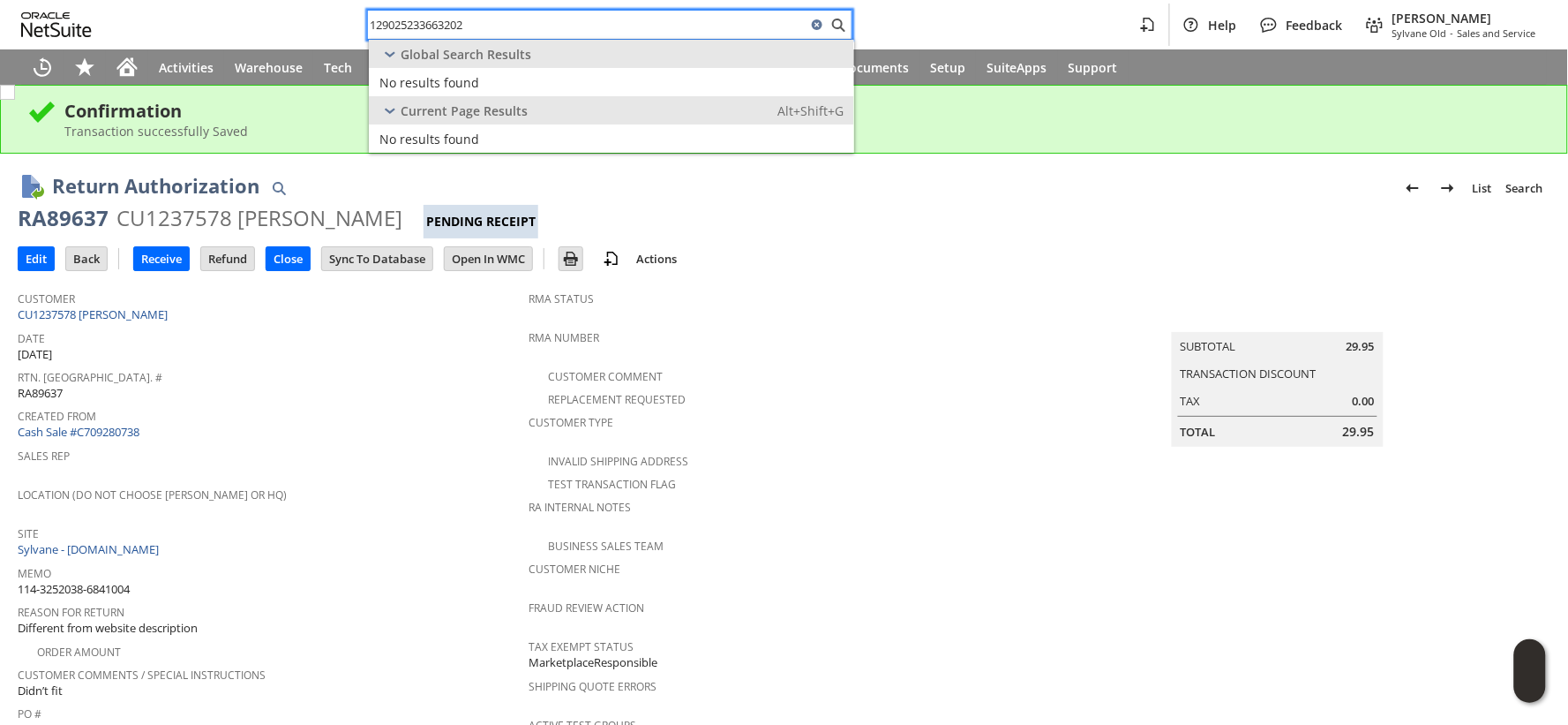
click at [499, 24] on input "129025233663202" at bounding box center [587, 25] width 439 height 21
paste input "4696651637"
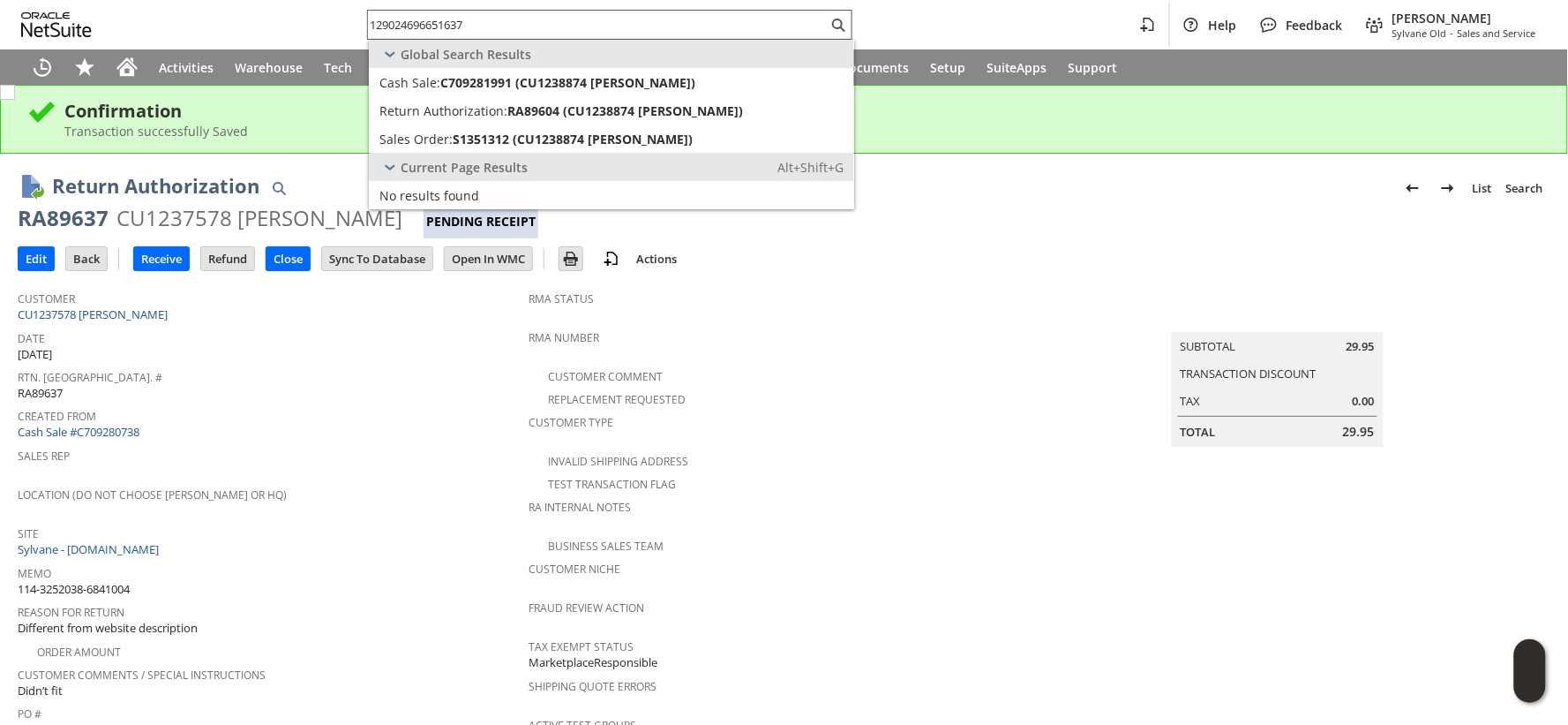
click at [424, 21] on input "129024696651637" at bounding box center [597, 25] width 459 height 21
click at [424, 21] on input "129024696651637" at bounding box center [587, 25] width 439 height 21
paste input "3774726319"
click at [433, 25] on input "129023774726319" at bounding box center [597, 25] width 459 height 21
click at [433, 25] on input "129023774726319" at bounding box center [587, 25] width 439 height 21
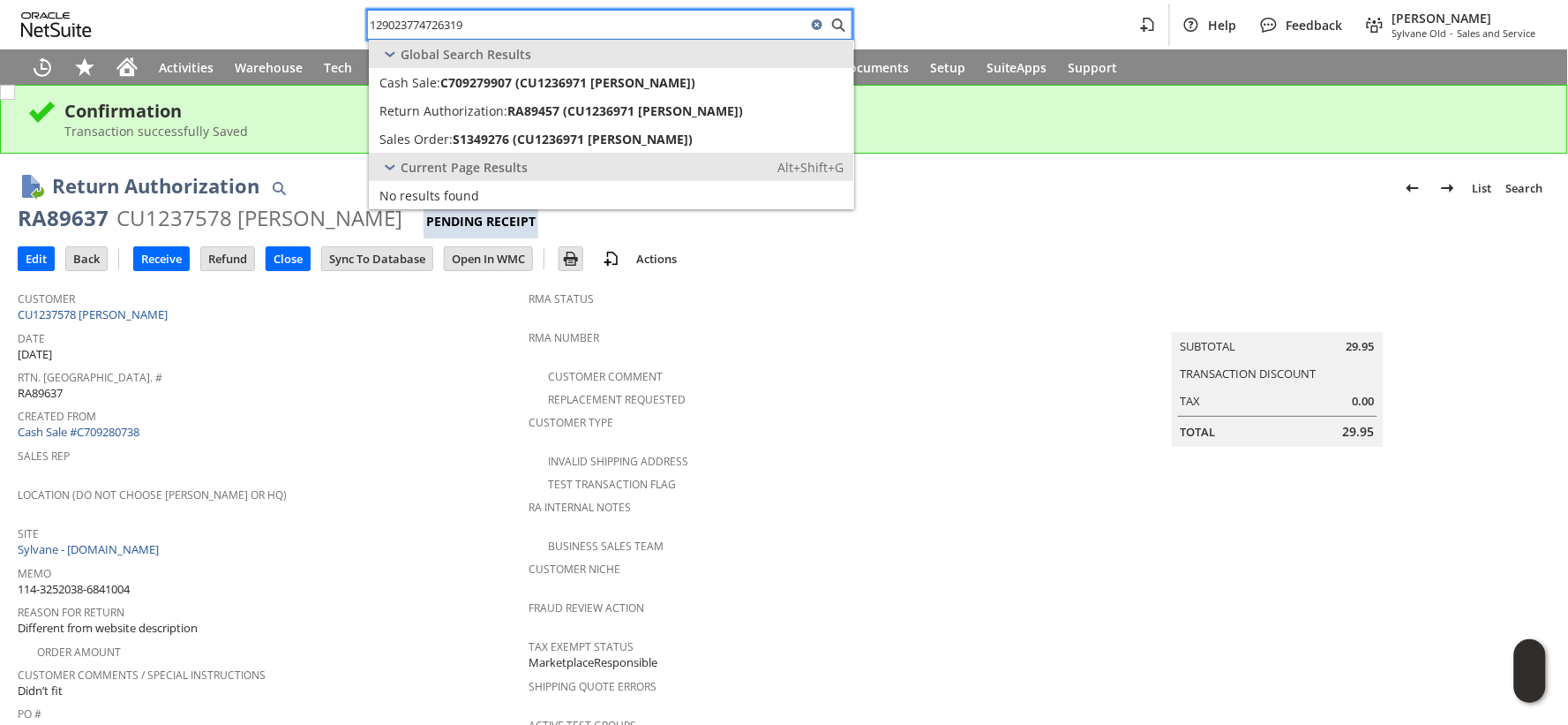
paste input "09018392112944"
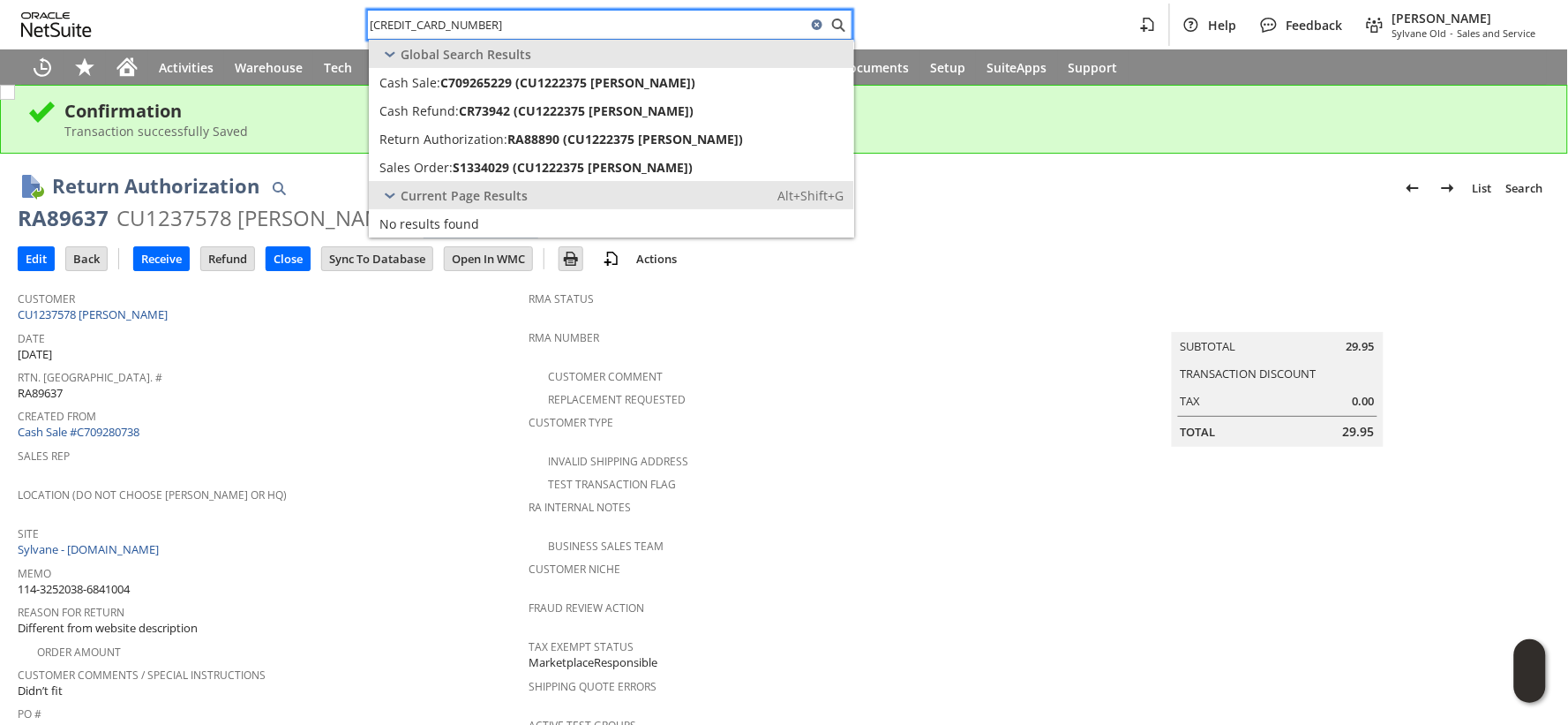
click at [487, 19] on input "109018392112944" at bounding box center [587, 25] width 439 height 21
paste input "29022734536935"
click at [509, 23] on input "129022734536935" at bounding box center [587, 25] width 439 height 21
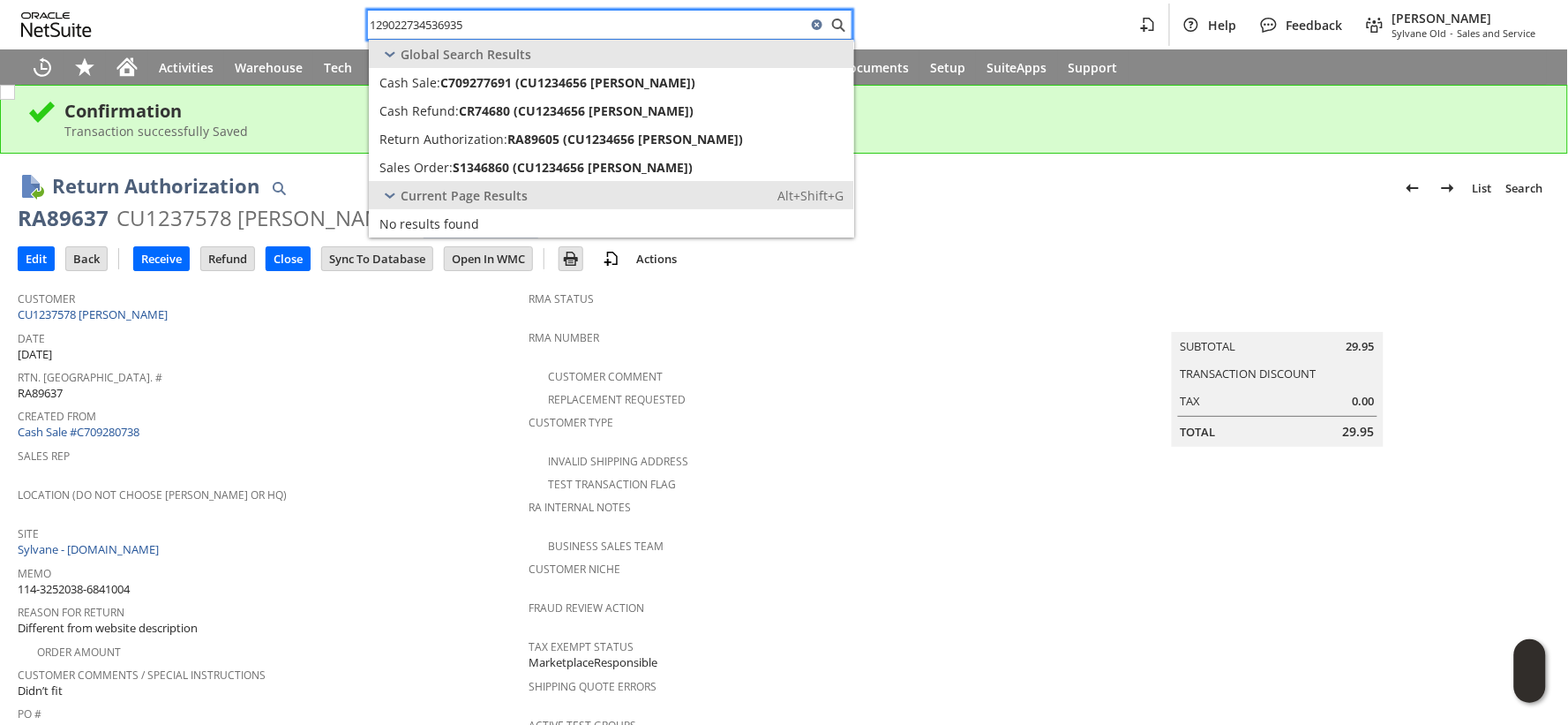
click at [509, 23] on input "129022734536935" at bounding box center [587, 25] width 439 height 21
paste input "147132406"
click at [462, 32] on input "129021471324065" at bounding box center [587, 25] width 439 height 21
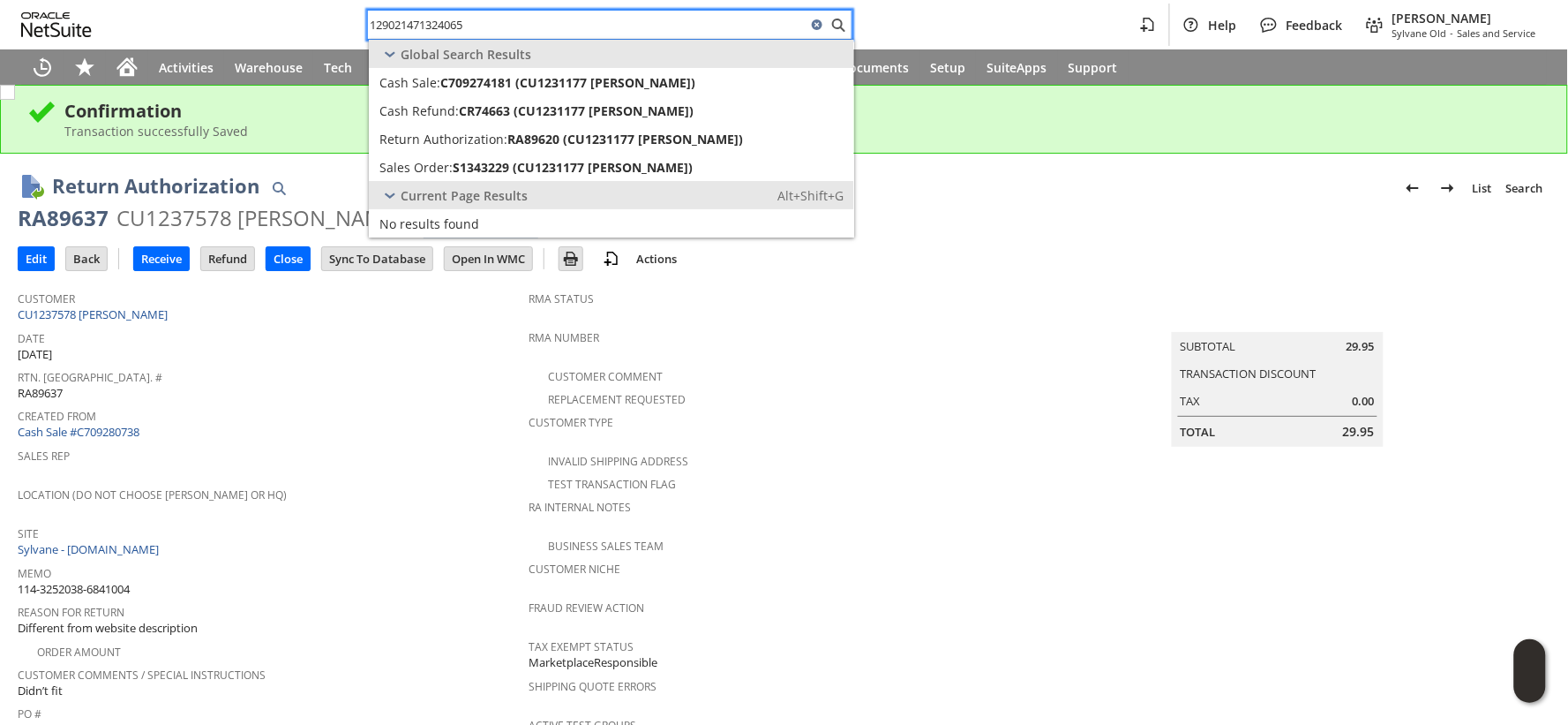
paste input "3668435958"
click at [454, 19] on input "129023668435958" at bounding box center [587, 25] width 439 height 21
paste input "4918859149"
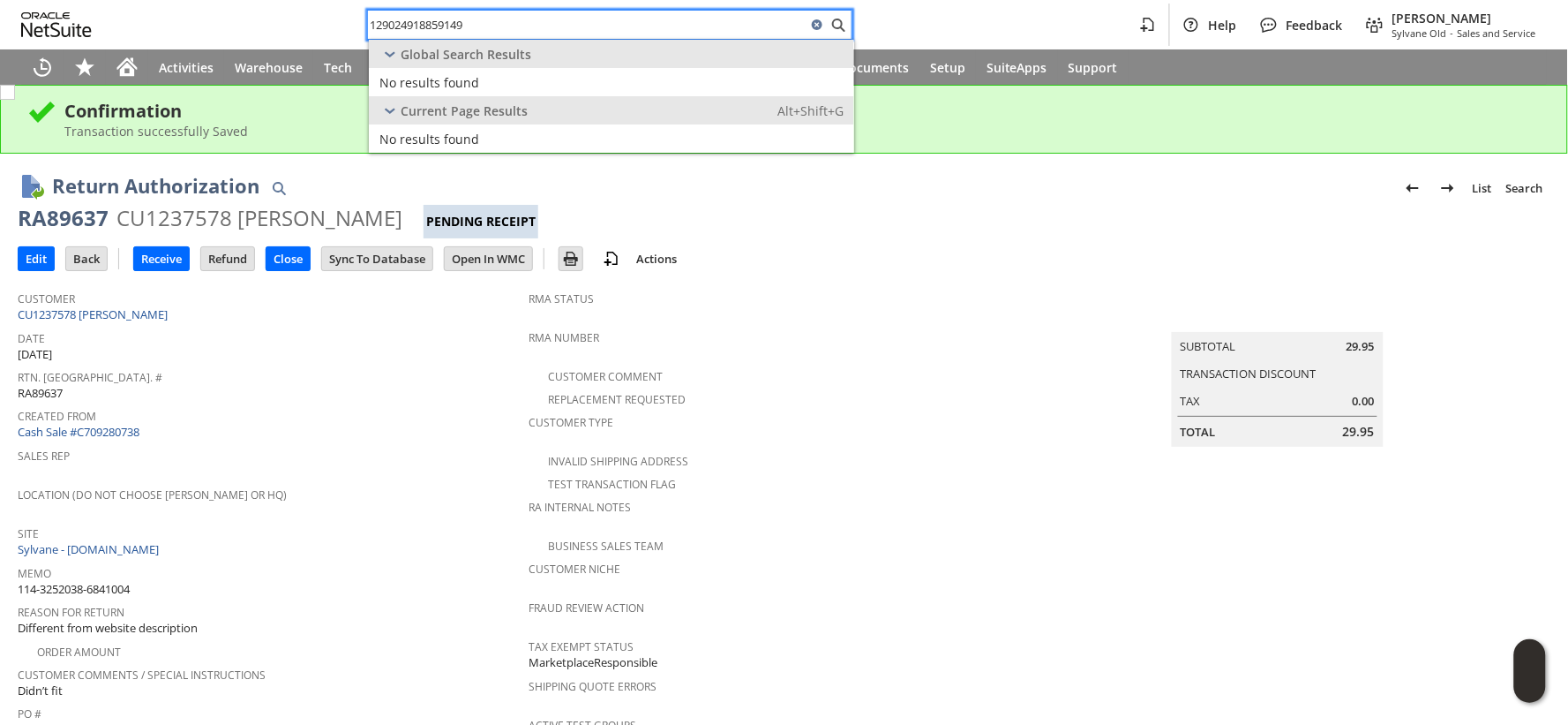
click at [426, 19] on input "129024918859149" at bounding box center [587, 25] width 439 height 21
paste input "11-3870099-1361027"
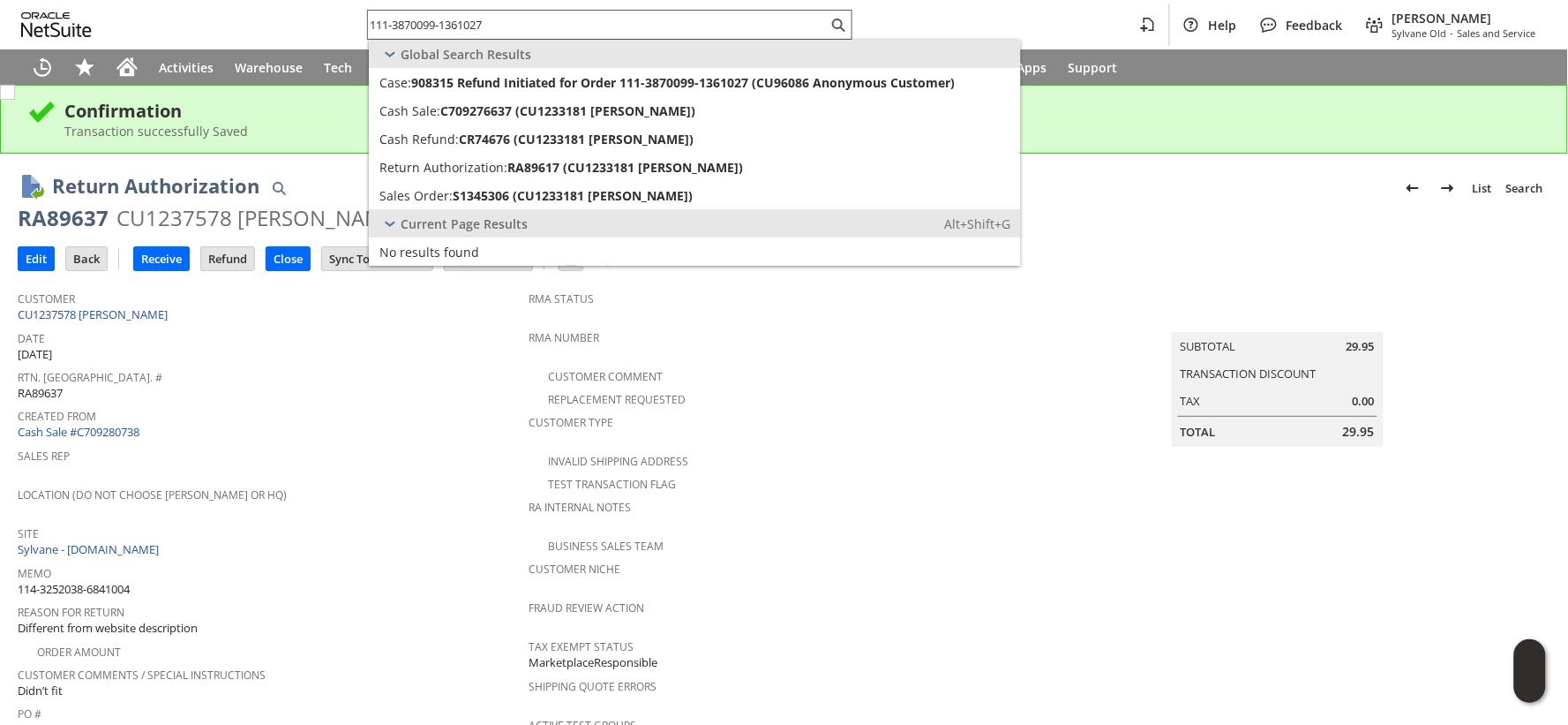
click at [466, 27] on input "111-3870099-1361027" at bounding box center [597, 25] width 459 height 21
click at [466, 27] on input "111-3870099-1361027" at bounding box center [587, 25] width 439 height 21
paste input "3-4870569-0193829"
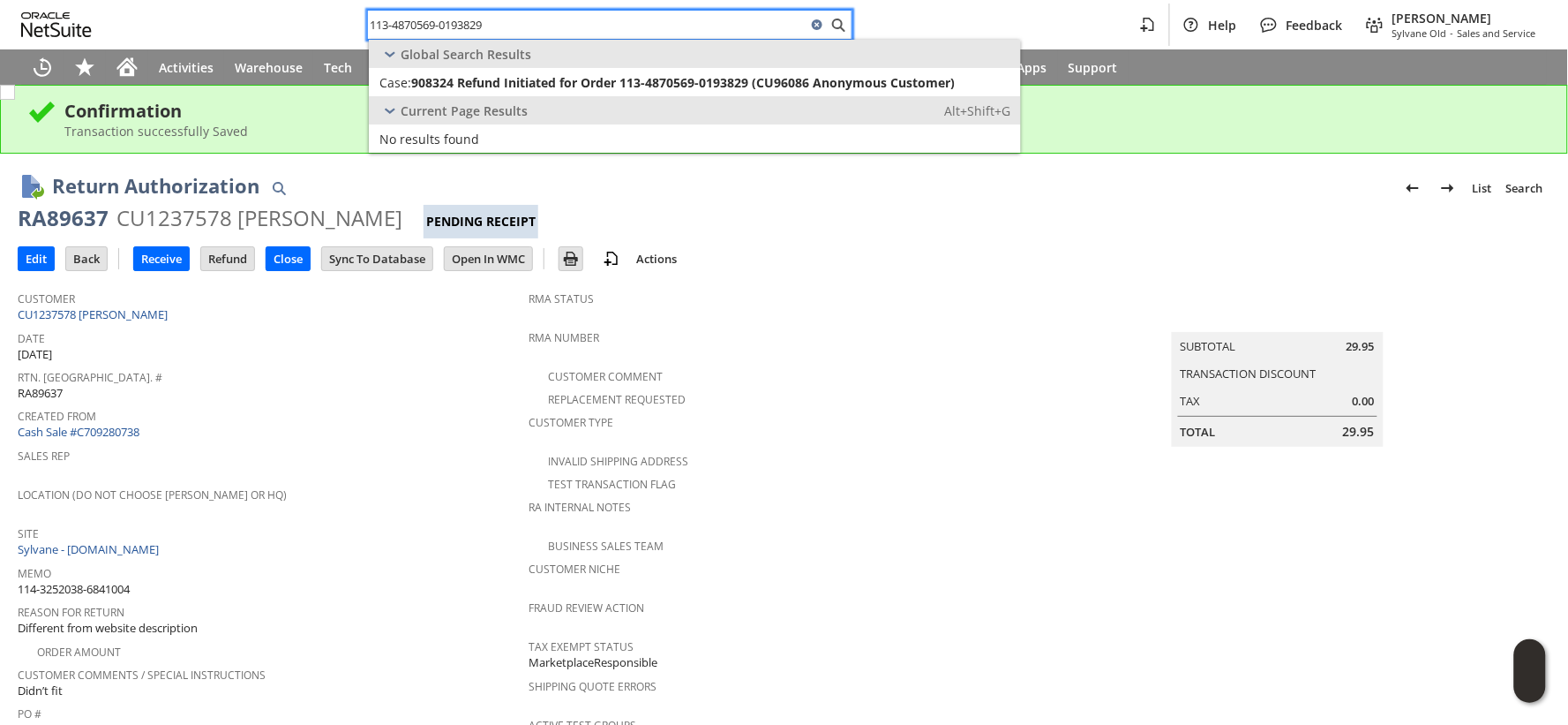
click at [436, 21] on input "113-4870569-0193829" at bounding box center [587, 25] width 439 height 21
paste input "2-0667122-485625"
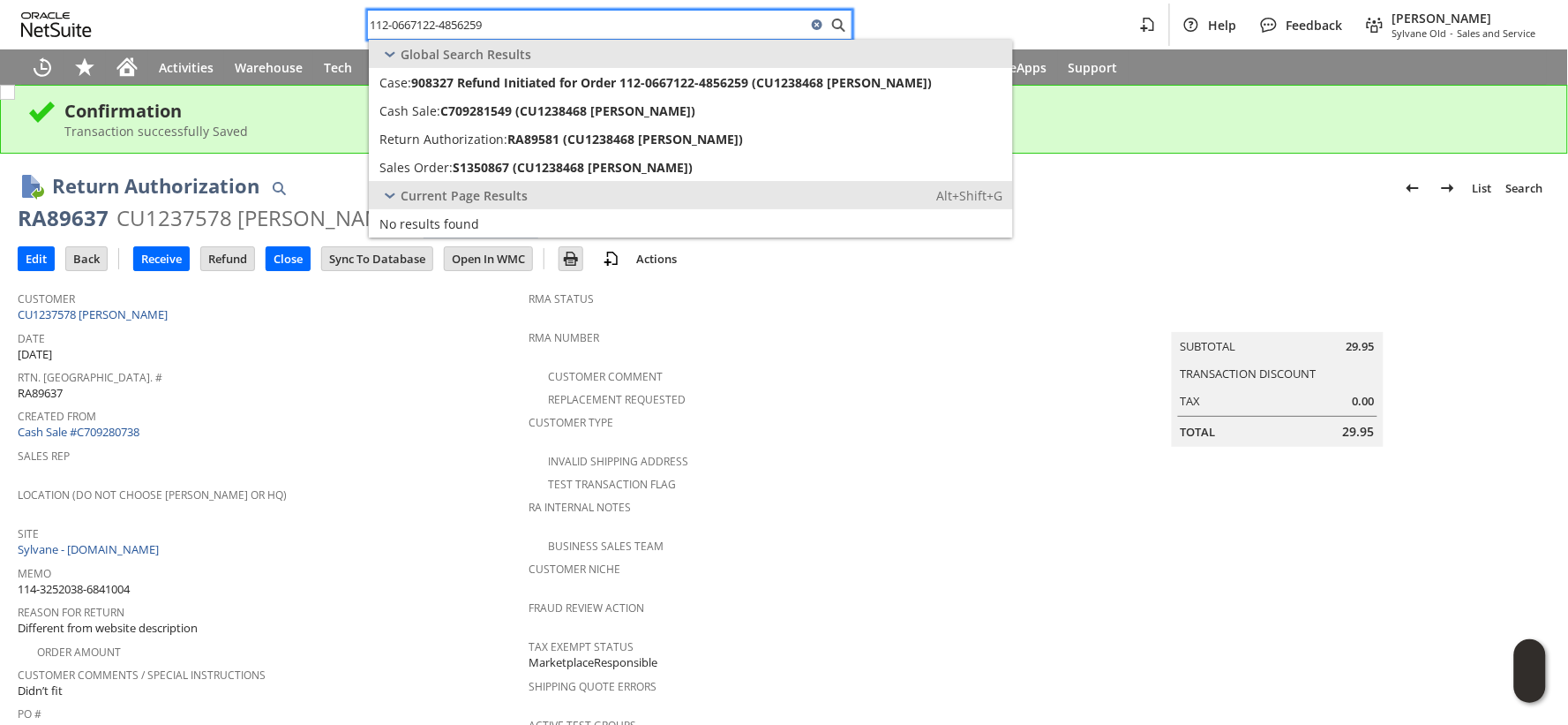
click at [472, 22] on input "112-0667122-4856259" at bounding box center [587, 25] width 439 height 21
paste input "1-9789594-1986611"
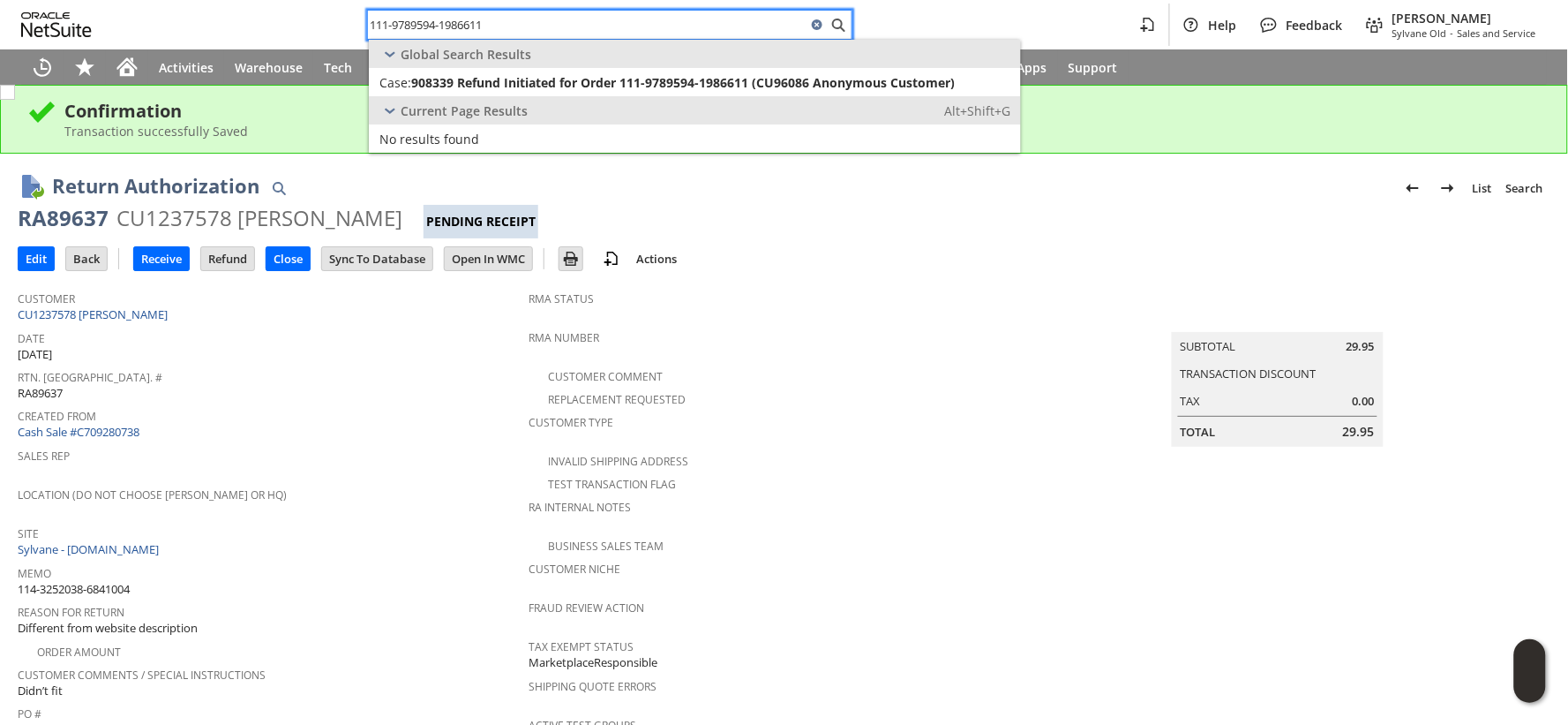
click at [481, 21] on input "111-9789594-1986611" at bounding box center [587, 25] width 439 height 21
paste input "2-2429143-2261007"
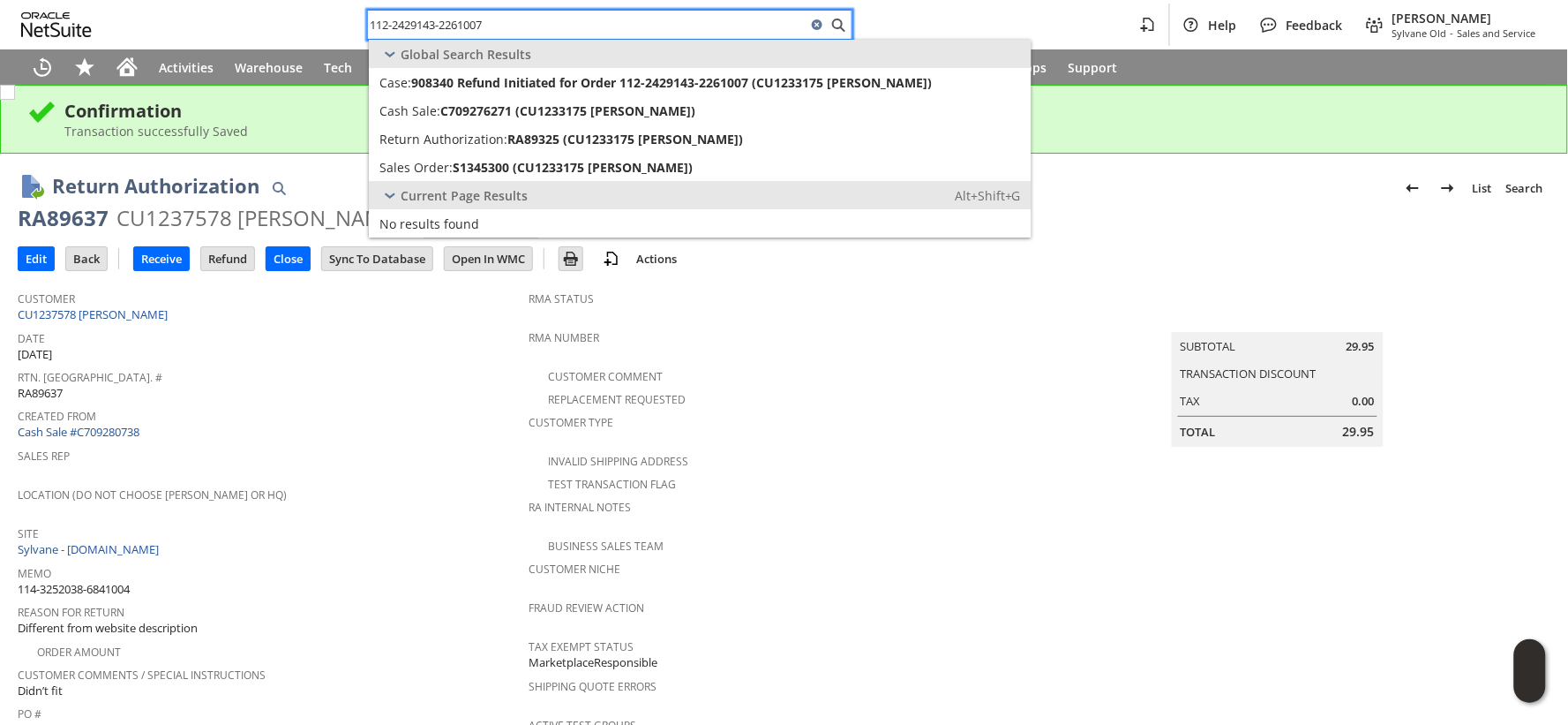
click at [473, 22] on input "112-2429143-2261007" at bounding box center [587, 25] width 439 height 21
paste input "4-1148916-2397800"
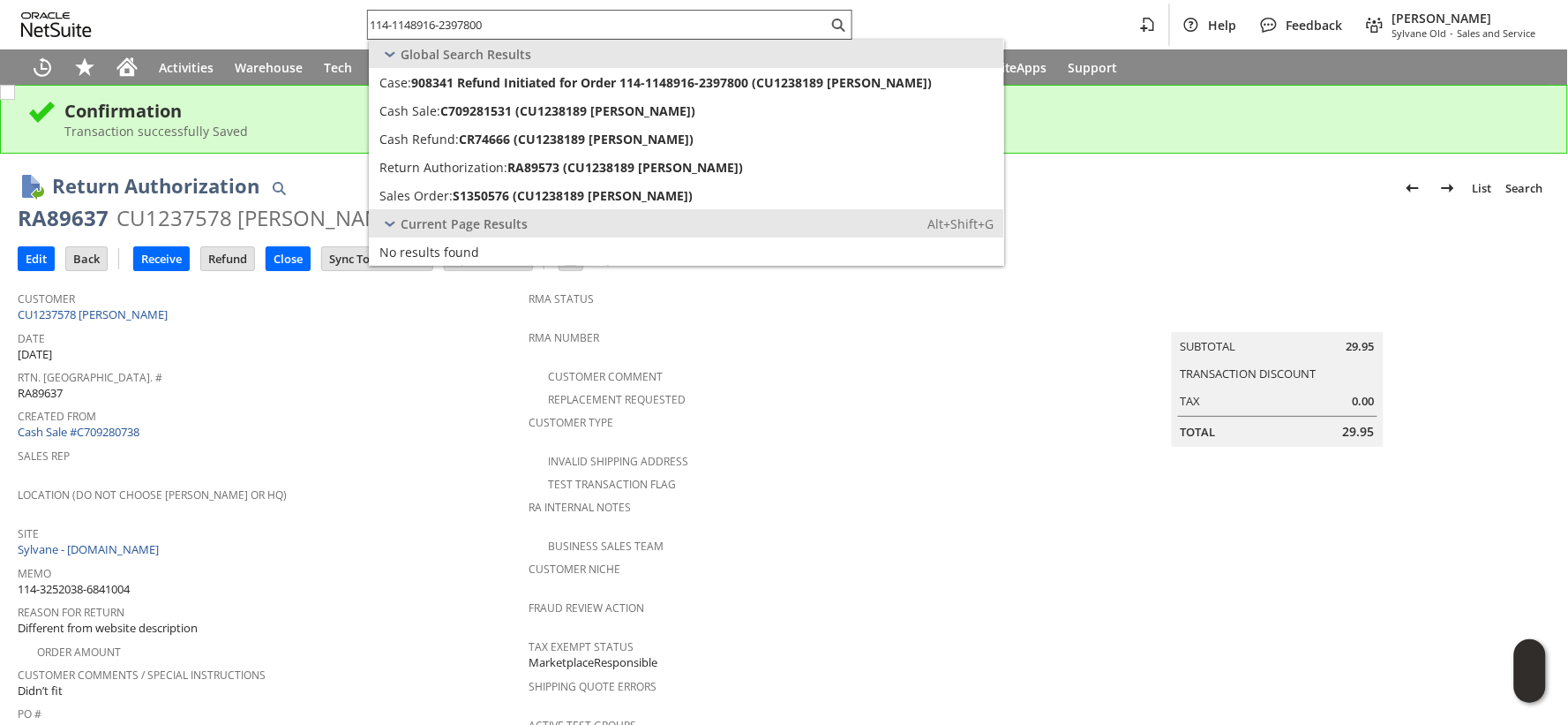
click at [444, 26] on input "114-1148916-2397800" at bounding box center [597, 25] width 459 height 21
click at [444, 26] on input "114-1148916-2397800" at bounding box center [587, 25] width 439 height 21
paste input "3-6362718-1013"
click at [479, 20] on input "113-6362718-1013800" at bounding box center [597, 25] width 459 height 21
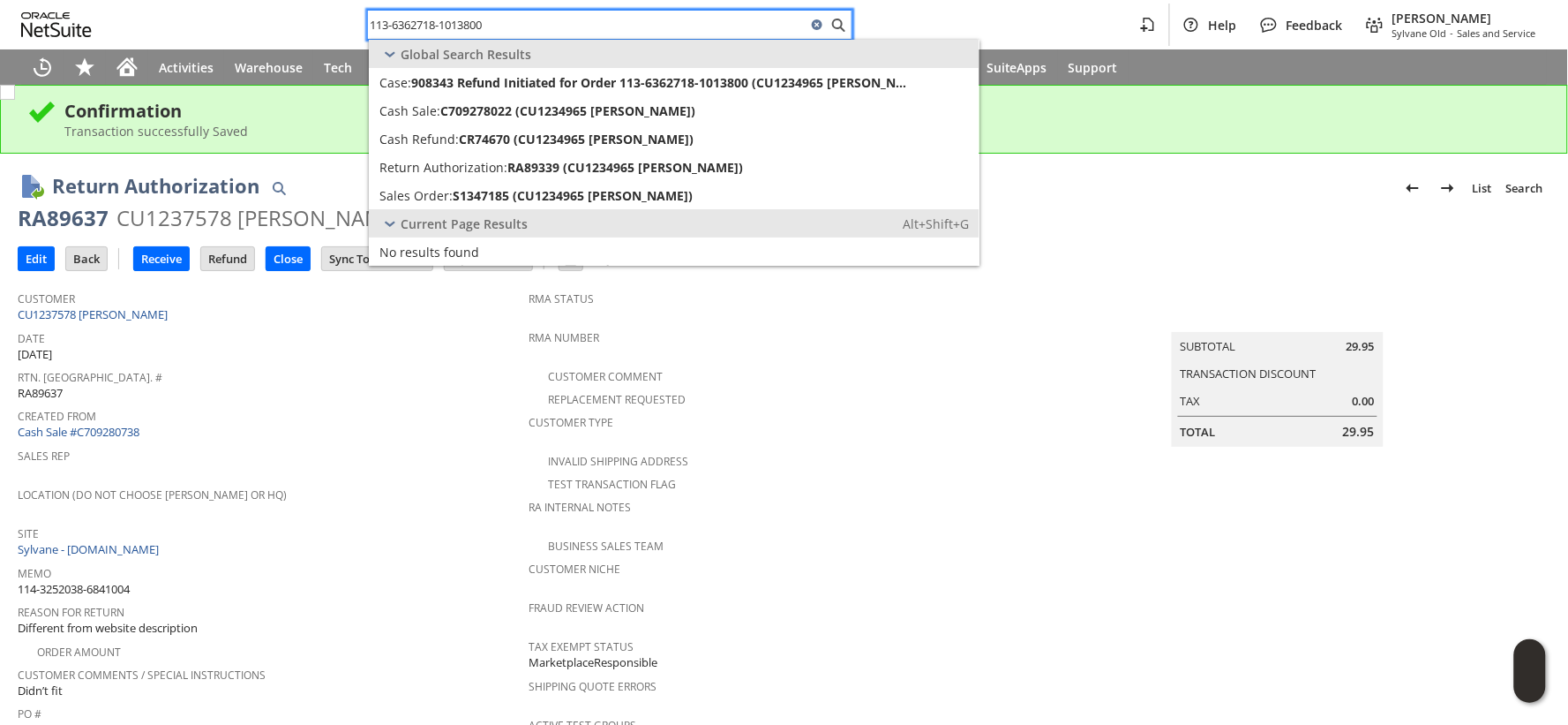
click at [479, 20] on input "113-6362718-1013800" at bounding box center [587, 25] width 439 height 21
paste input "1-5456969-9966637"
click at [459, 25] on input "111-5456969-9966637" at bounding box center [597, 25] width 459 height 21
click at [459, 25] on input "111-5456969-9966637" at bounding box center [587, 25] width 439 height 21
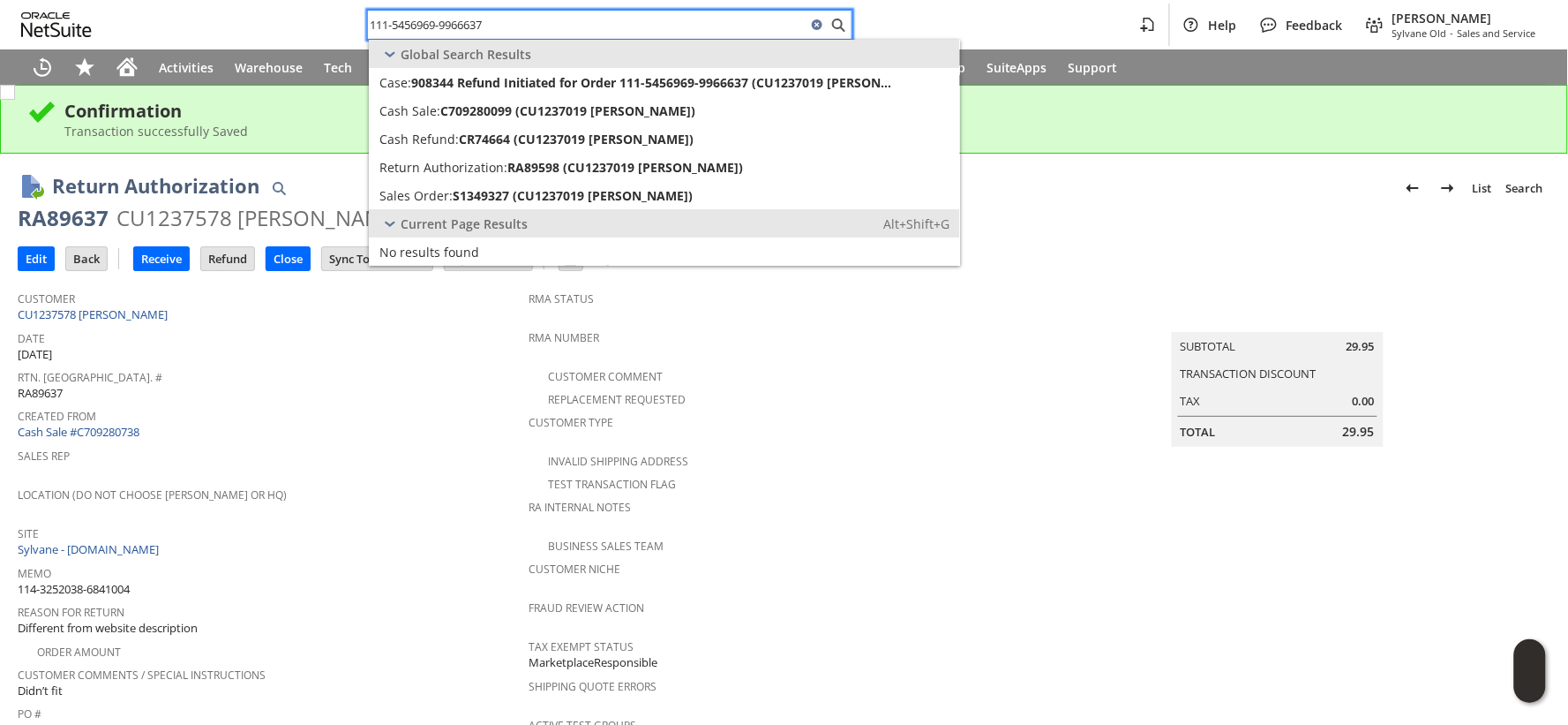
click at [459, 25] on input "111-5456969-9966637" at bounding box center [587, 25] width 439 height 21
paste input "2-4186695-2852244"
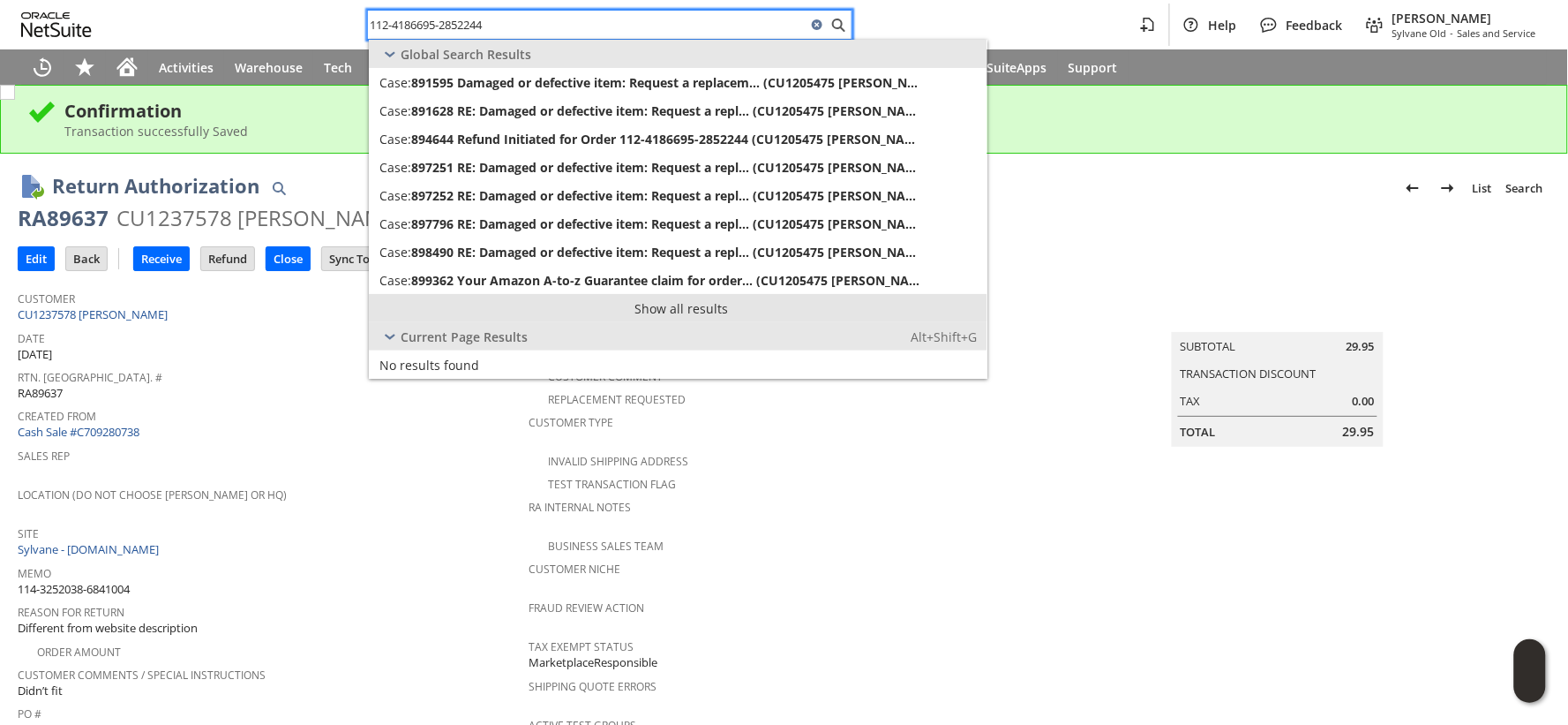
type input "112-4186695-2852244"
click at [642, 315] on link "Show all results" at bounding box center [678, 309] width 619 height 28
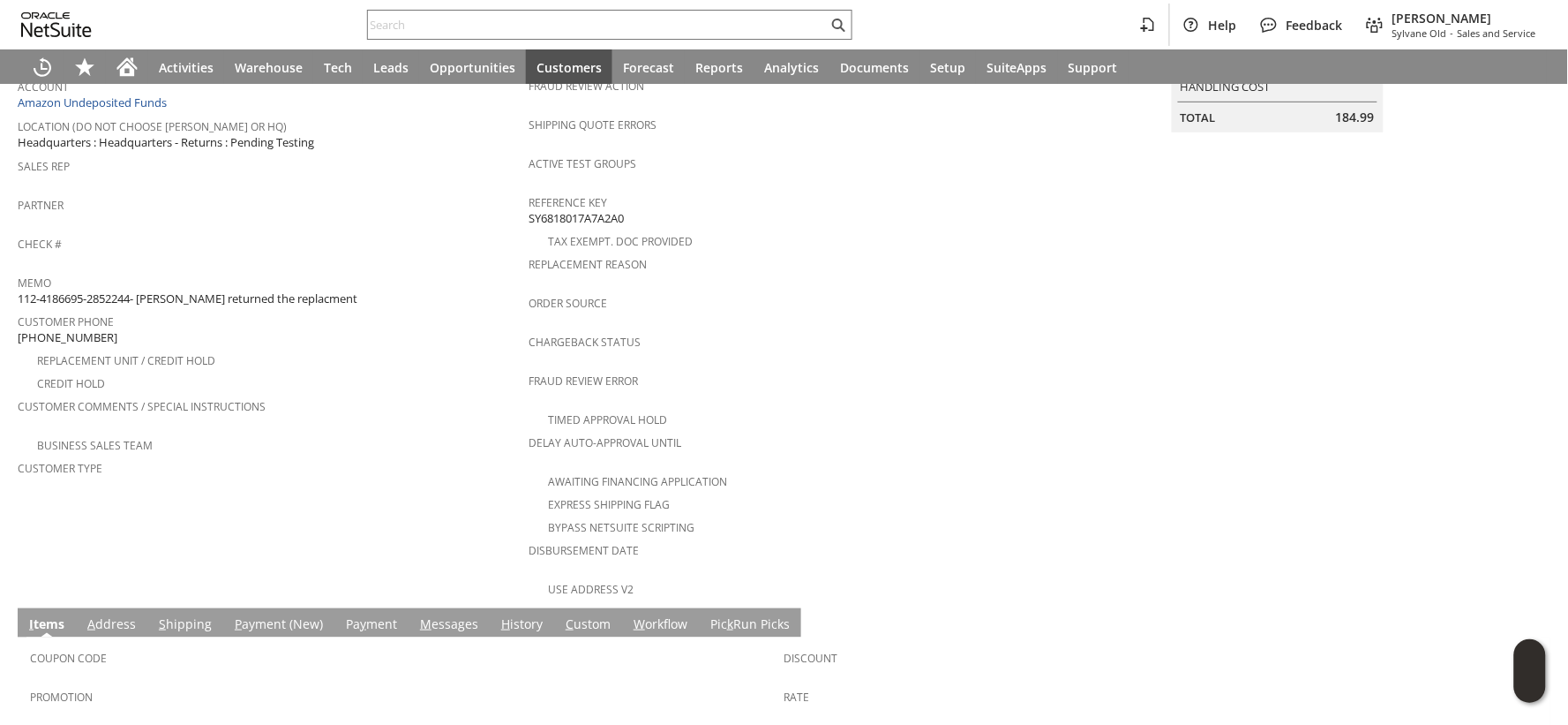
scroll to position [196, 0]
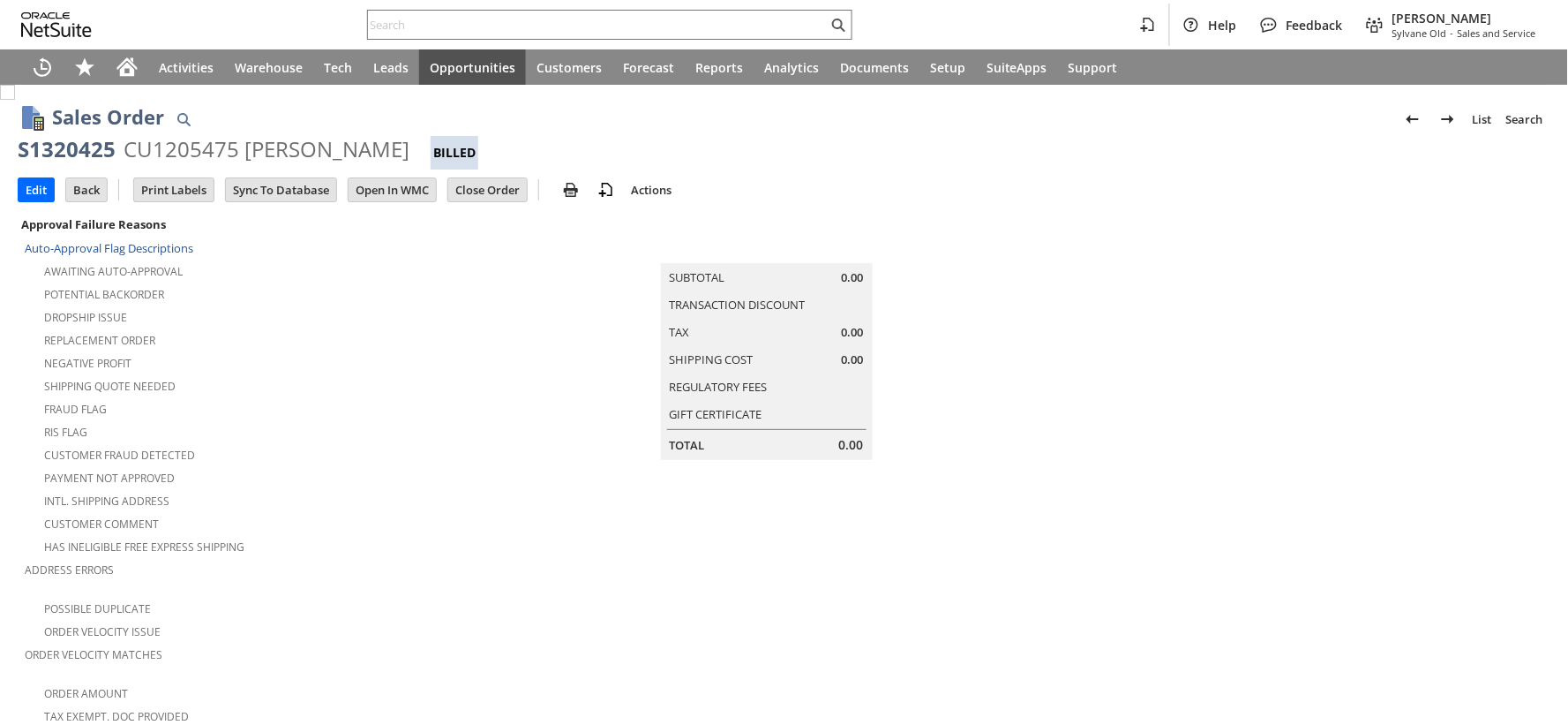
scroll to position [196, 0]
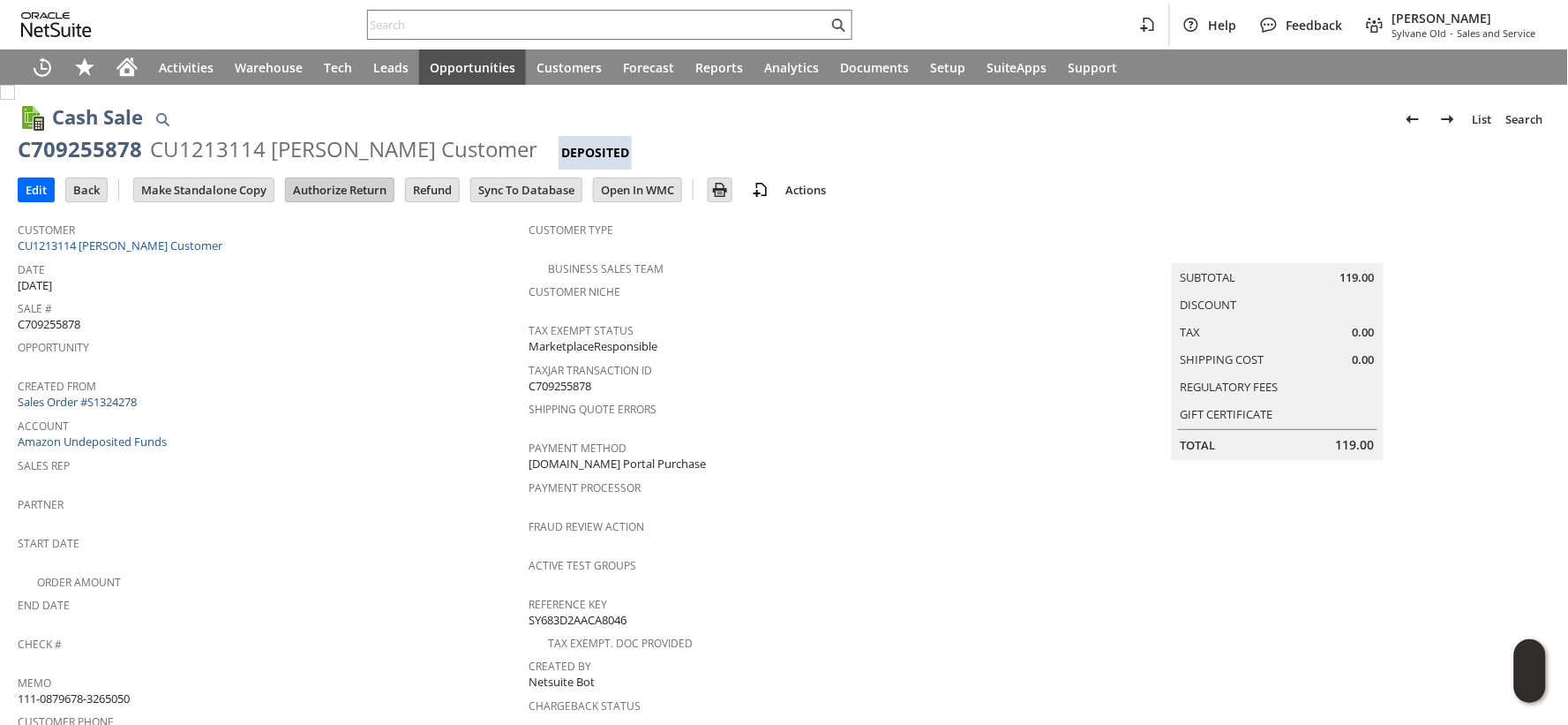
click at [360, 190] on input "Authorize Return" at bounding box center [340, 190] width 108 height 23
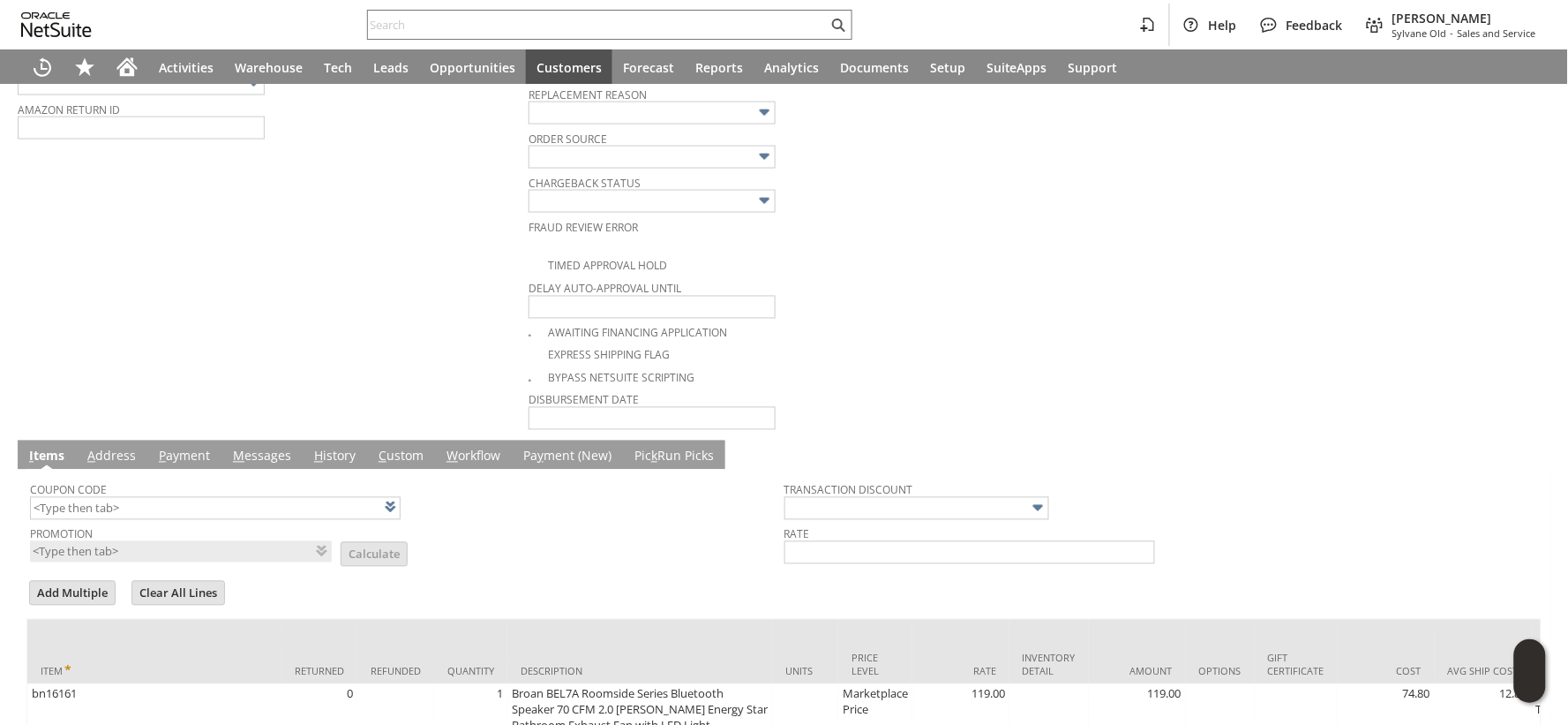
scroll to position [844, 0]
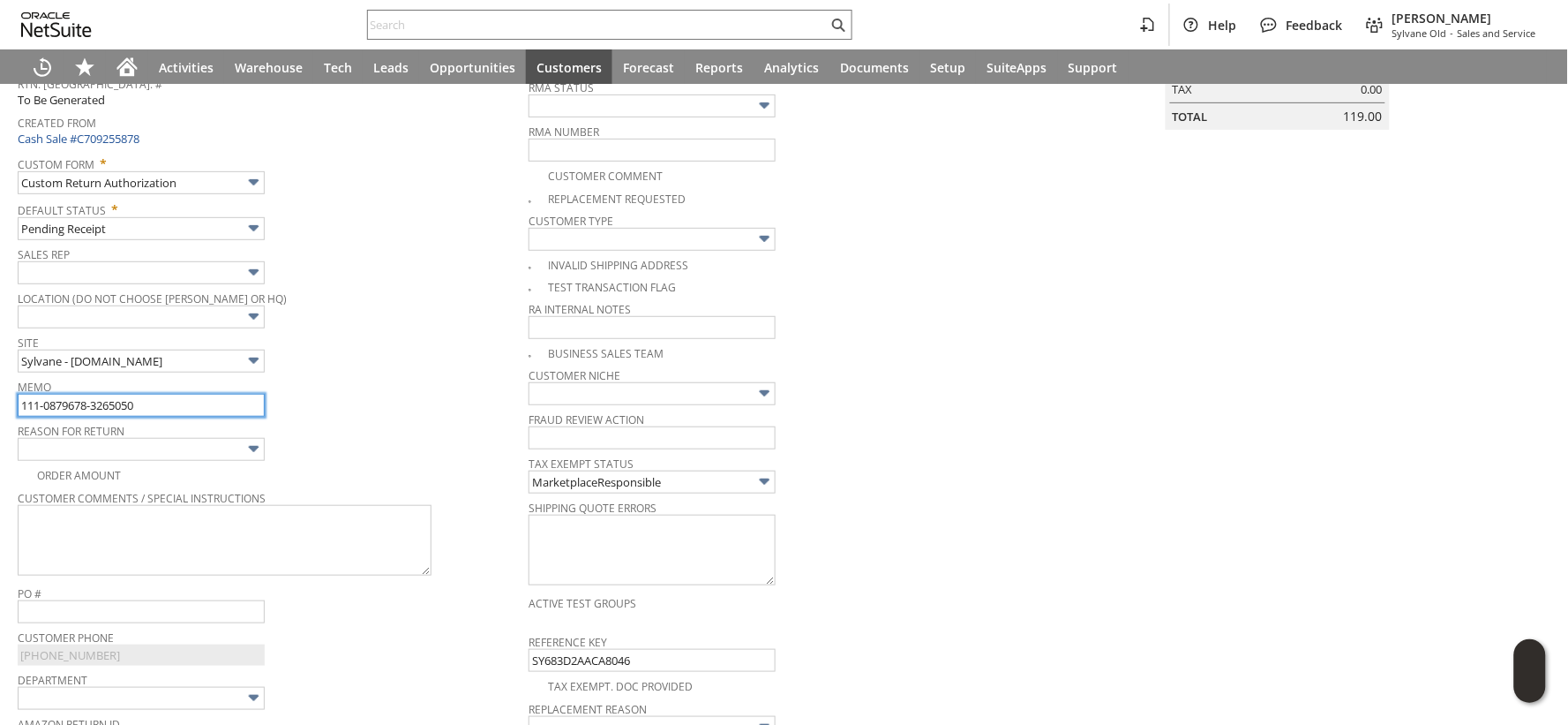
click at [158, 402] on input "111-0879678-3265050" at bounding box center [142, 405] width 247 height 23
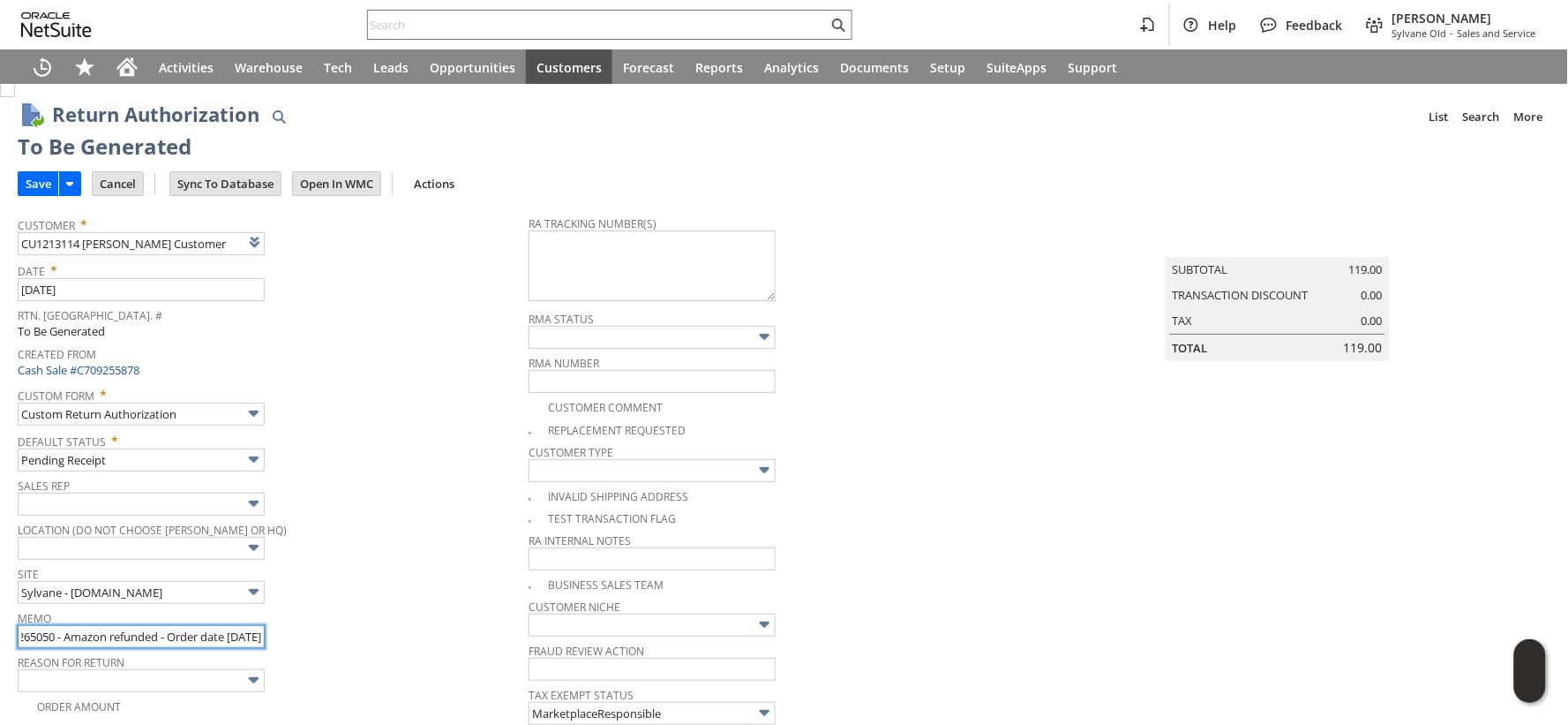
scroll to position [0, 0]
click at [236, 646] on input "111-0879678-3265050 - Amazon refunded - Order date 6/1/25" at bounding box center [142, 639] width 247 height 23
click at [130, 640] on input "111-0879678-3265050 - Amazon refunded - Order date 6/1/25 Return Request 9/17/25" at bounding box center [142, 639] width 247 height 23
click at [69, 643] on input "111-0879678-3265050 - Amazon refunded - Order date 6/1/25, Return Request 9/17/…" at bounding box center [142, 639] width 247 height 23
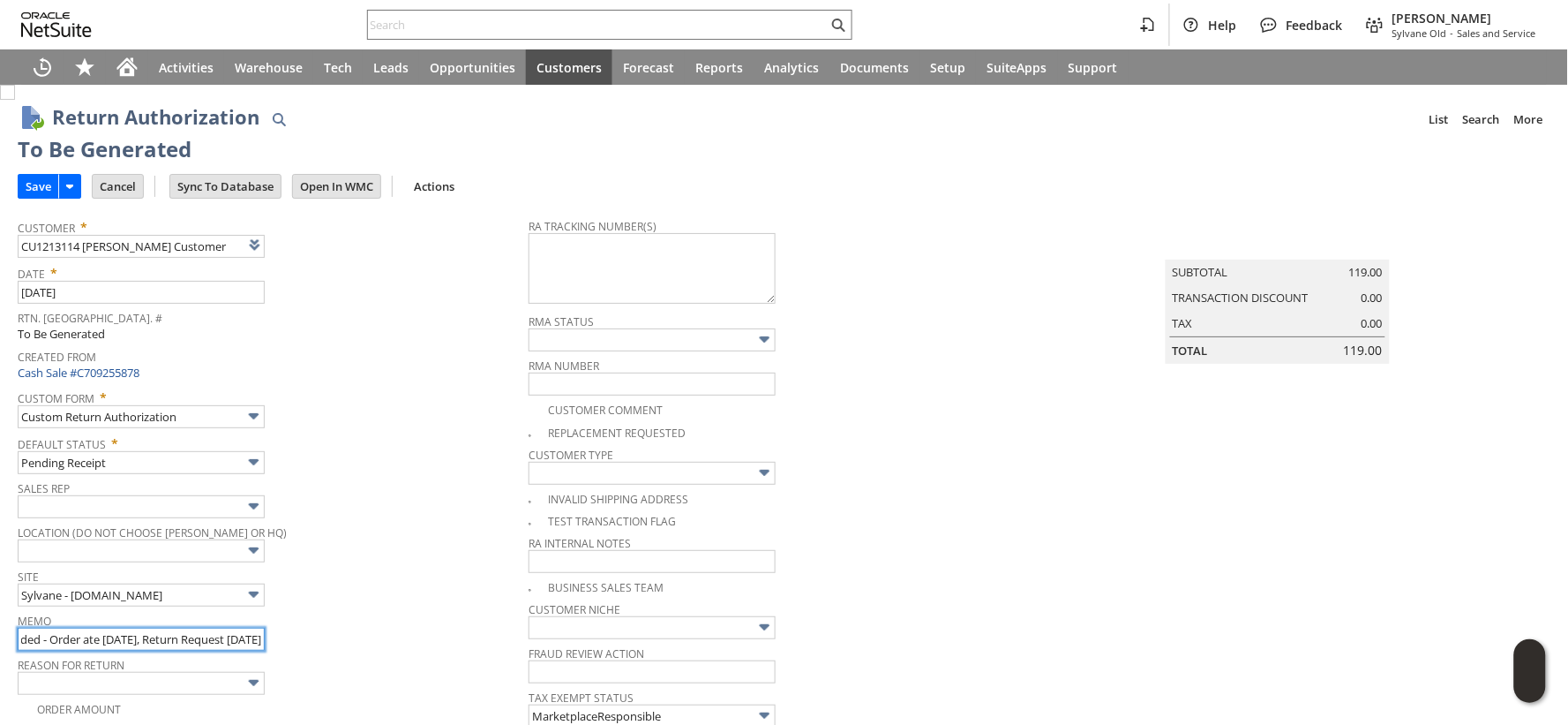
scroll to position [0, 216]
type input "111-0879678-3265050 - Amazon refunded - Order Date [DATE], Return Request [DATE]"
click at [29, 182] on input "Save" at bounding box center [39, 186] width 40 height 23
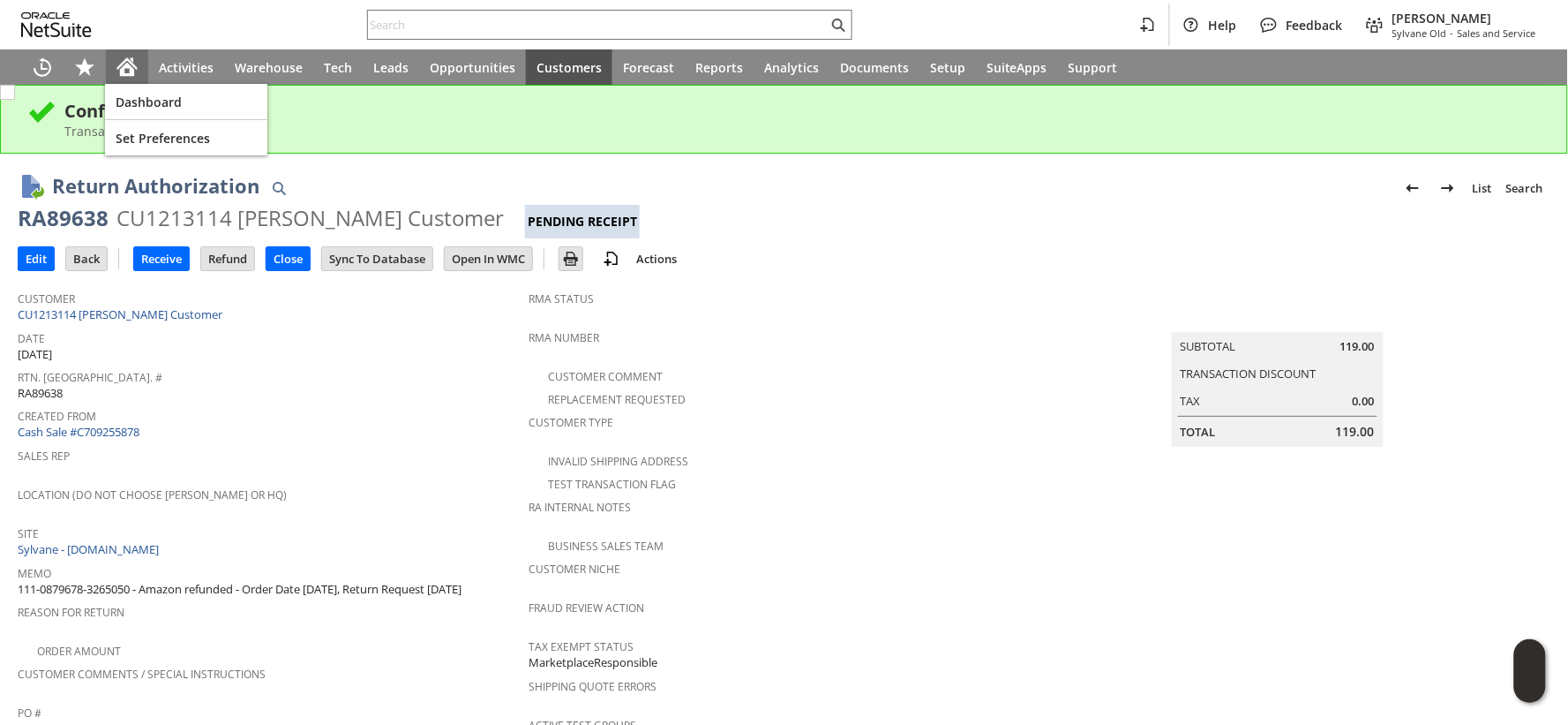
click at [121, 82] on div "Home" at bounding box center [126, 66] width 42 height 35
